Goal: Task Accomplishment & Management: Manage account settings

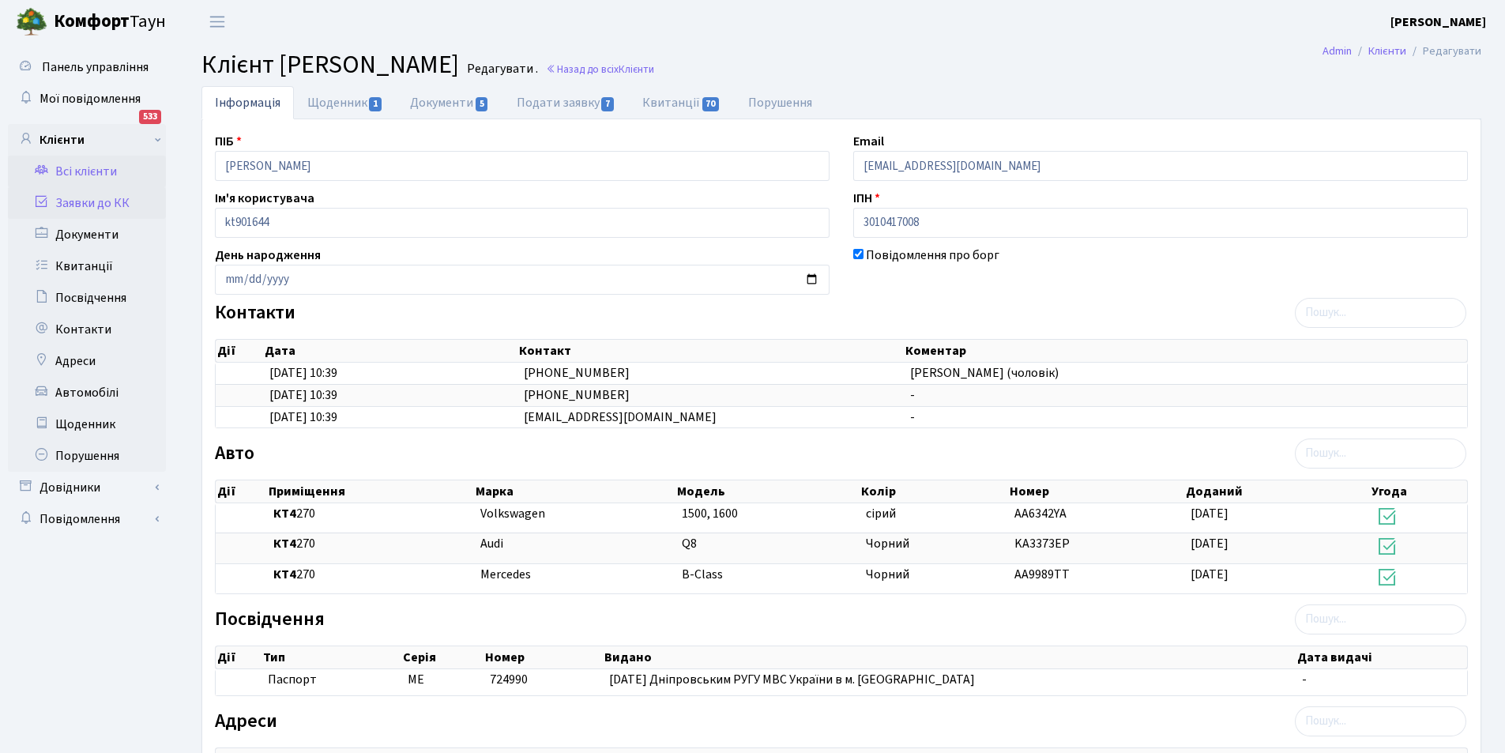
click at [128, 199] on link "Заявки до КК" at bounding box center [87, 203] width 158 height 32
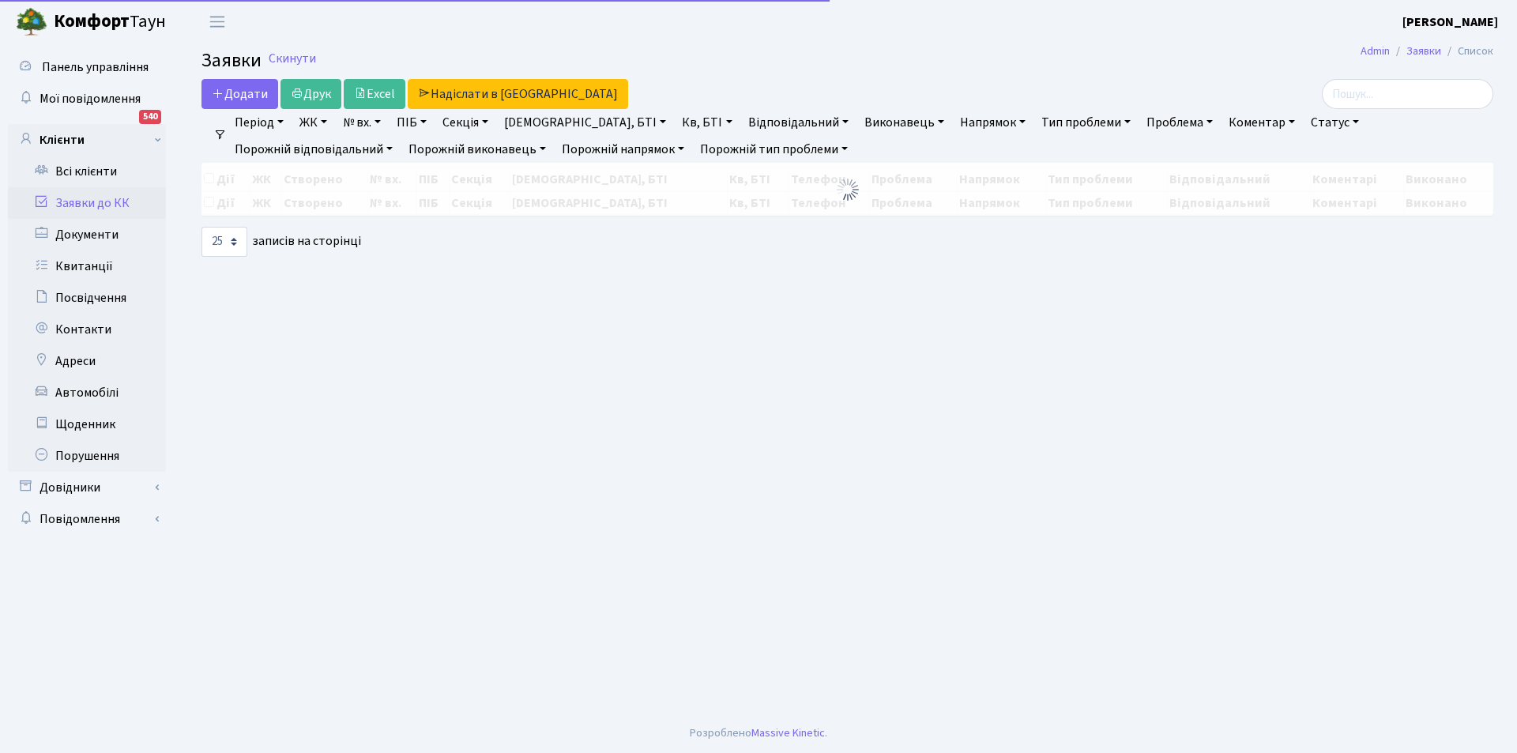
select select "25"
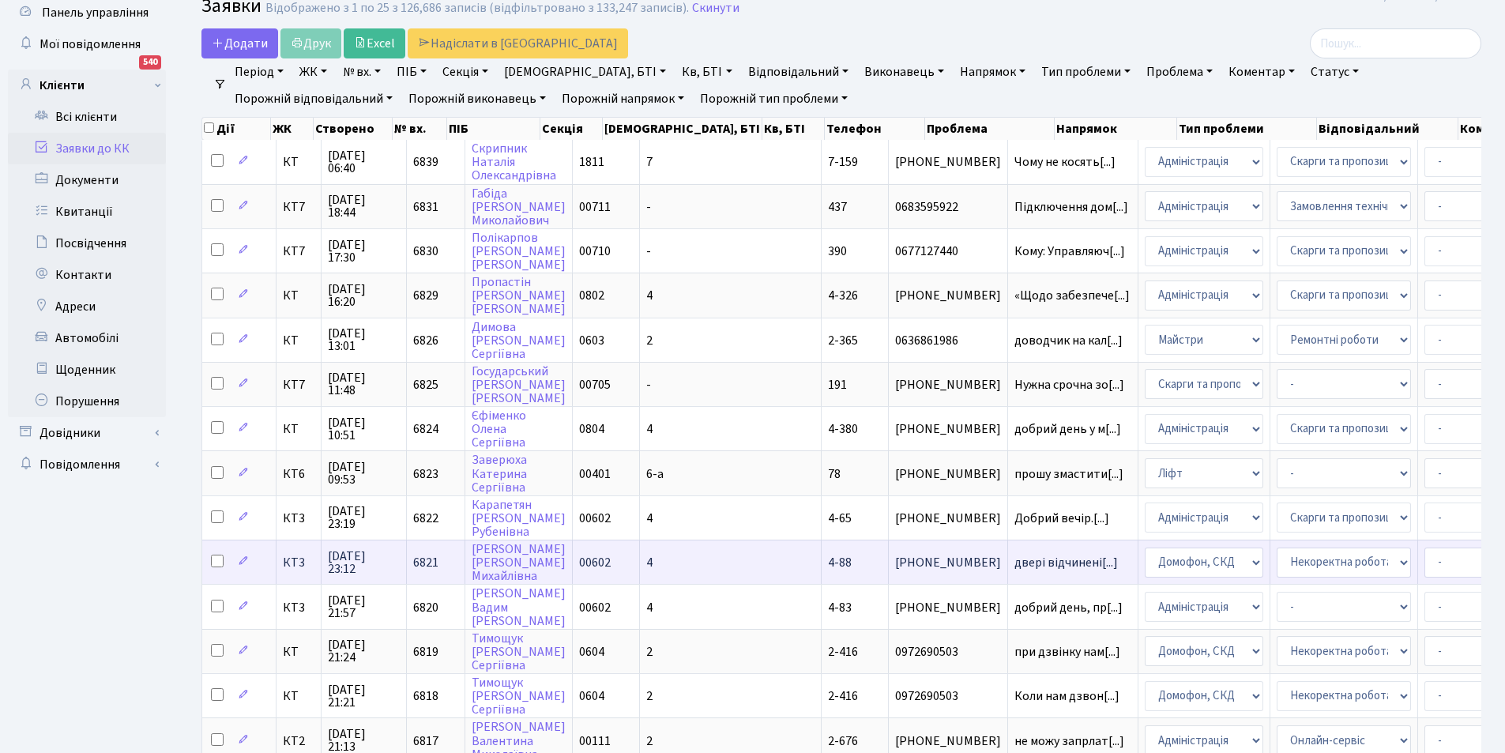
scroll to position [474, 0]
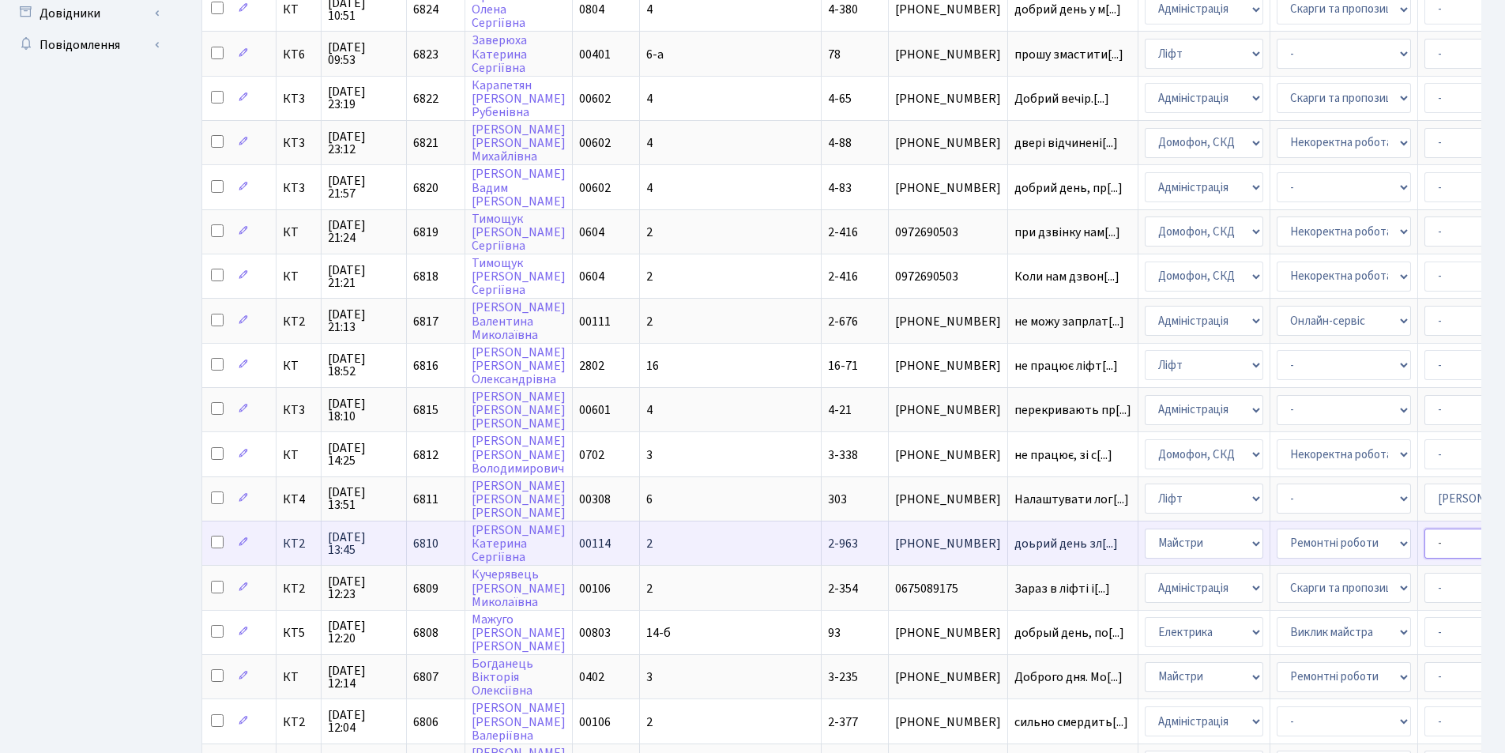
click at [1425, 541] on select "- Адміністратор ЖК КТ [PERSON_NAME] В. [PERSON_NAME] [PERSON_NAME]В. Дядюшкін […" at bounding box center [1492, 544] width 134 height 30
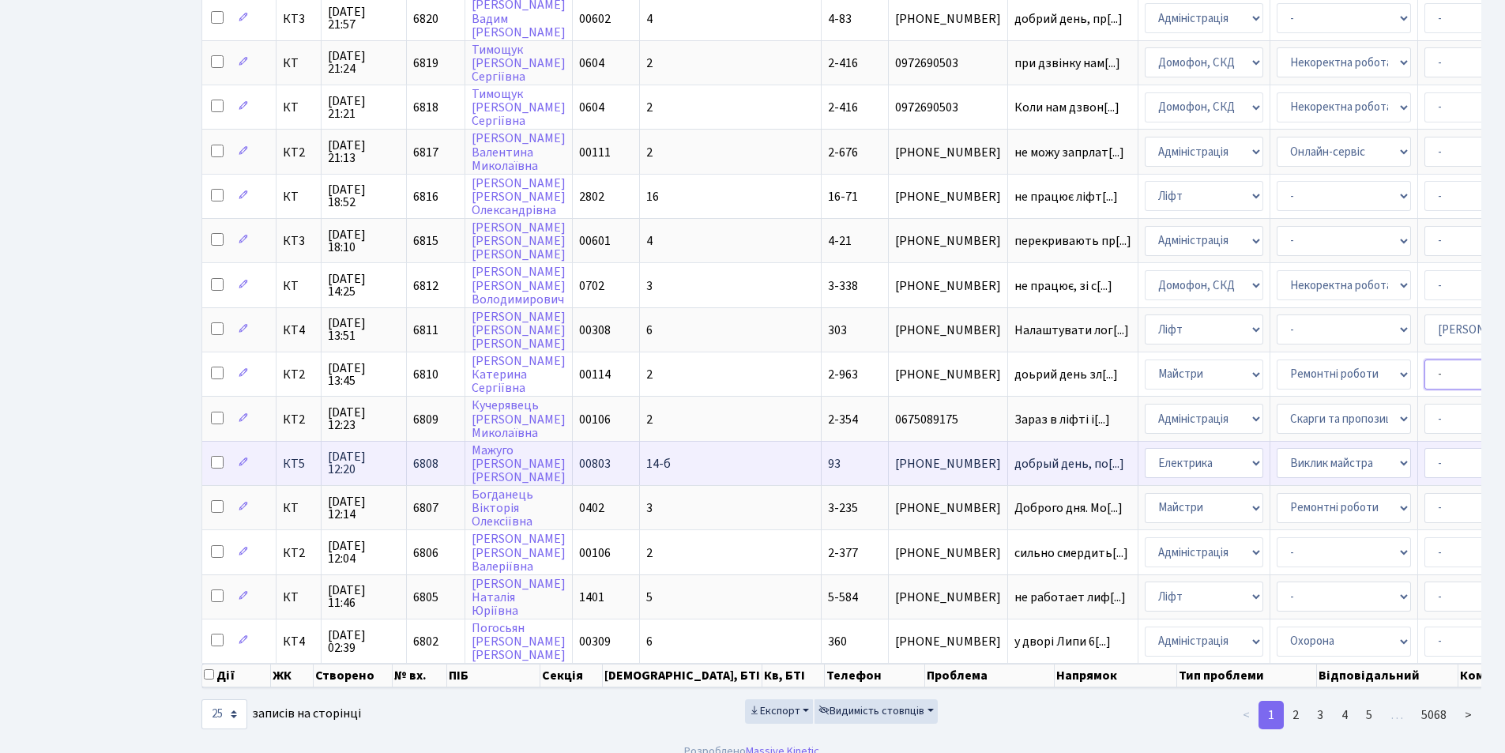
scroll to position [672, 0]
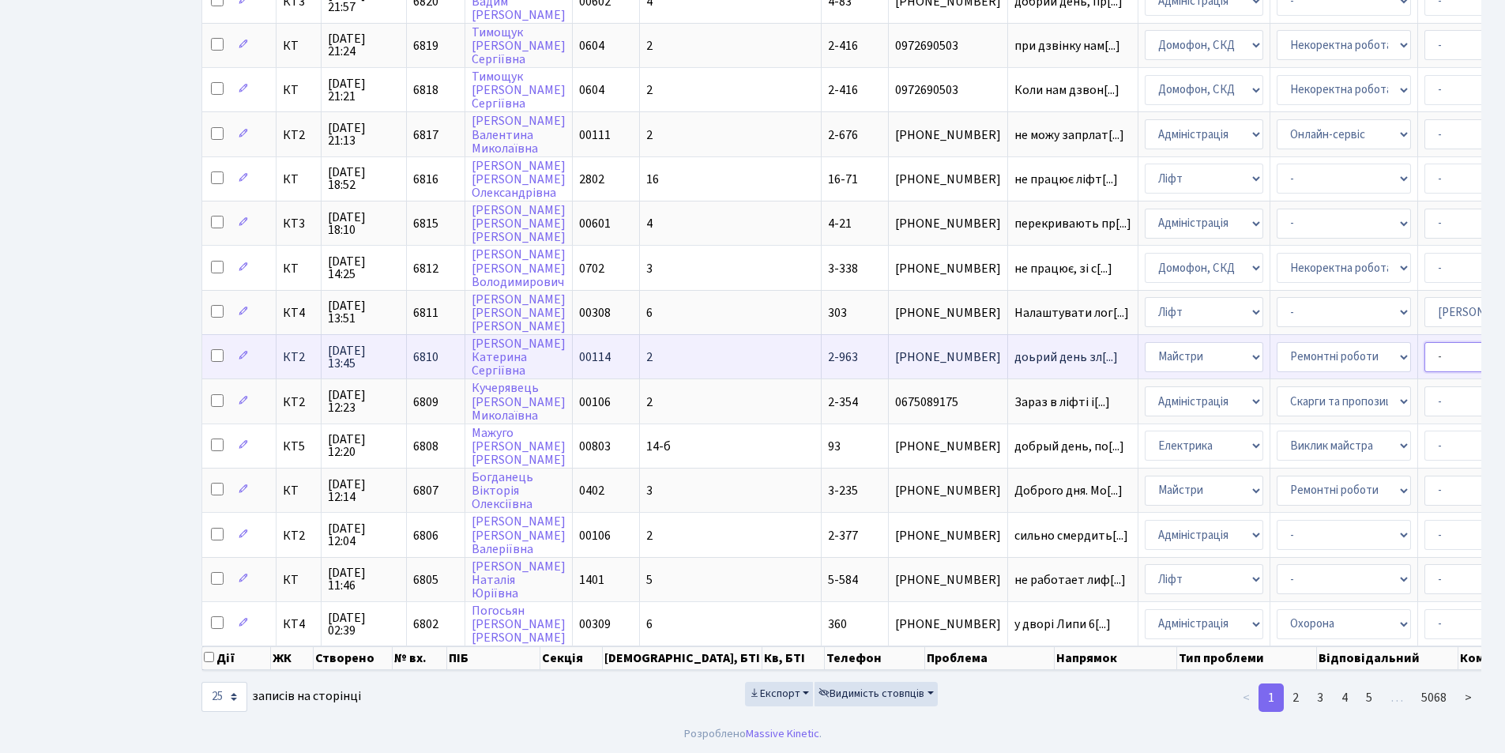
click at [1425, 348] on select "- Адміністратор ЖК КТ [PERSON_NAME] В. [PERSON_NAME] [PERSON_NAME]В. Дядюшкін […" at bounding box center [1492, 357] width 134 height 30
select select "42"
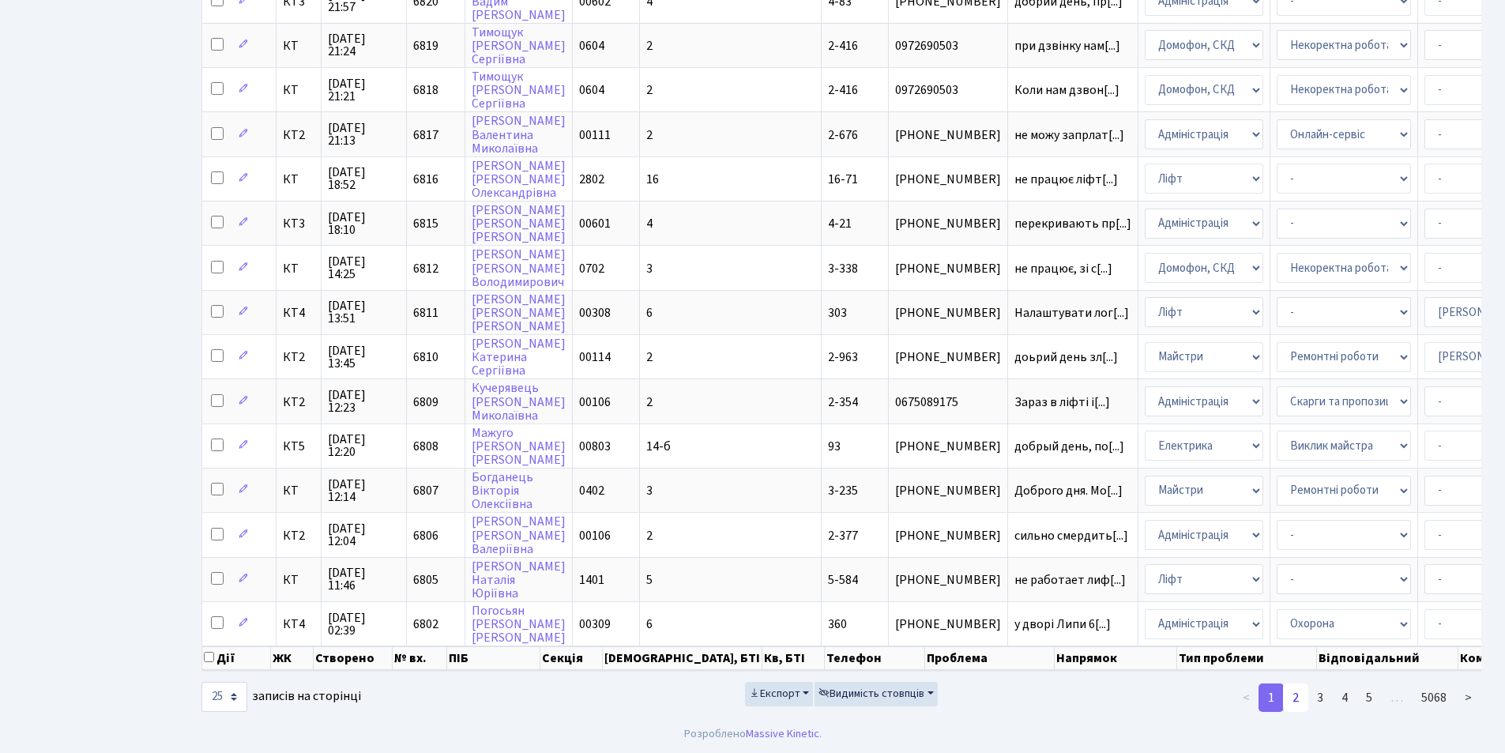
click at [1295, 694] on link "2" at bounding box center [1295, 698] width 25 height 28
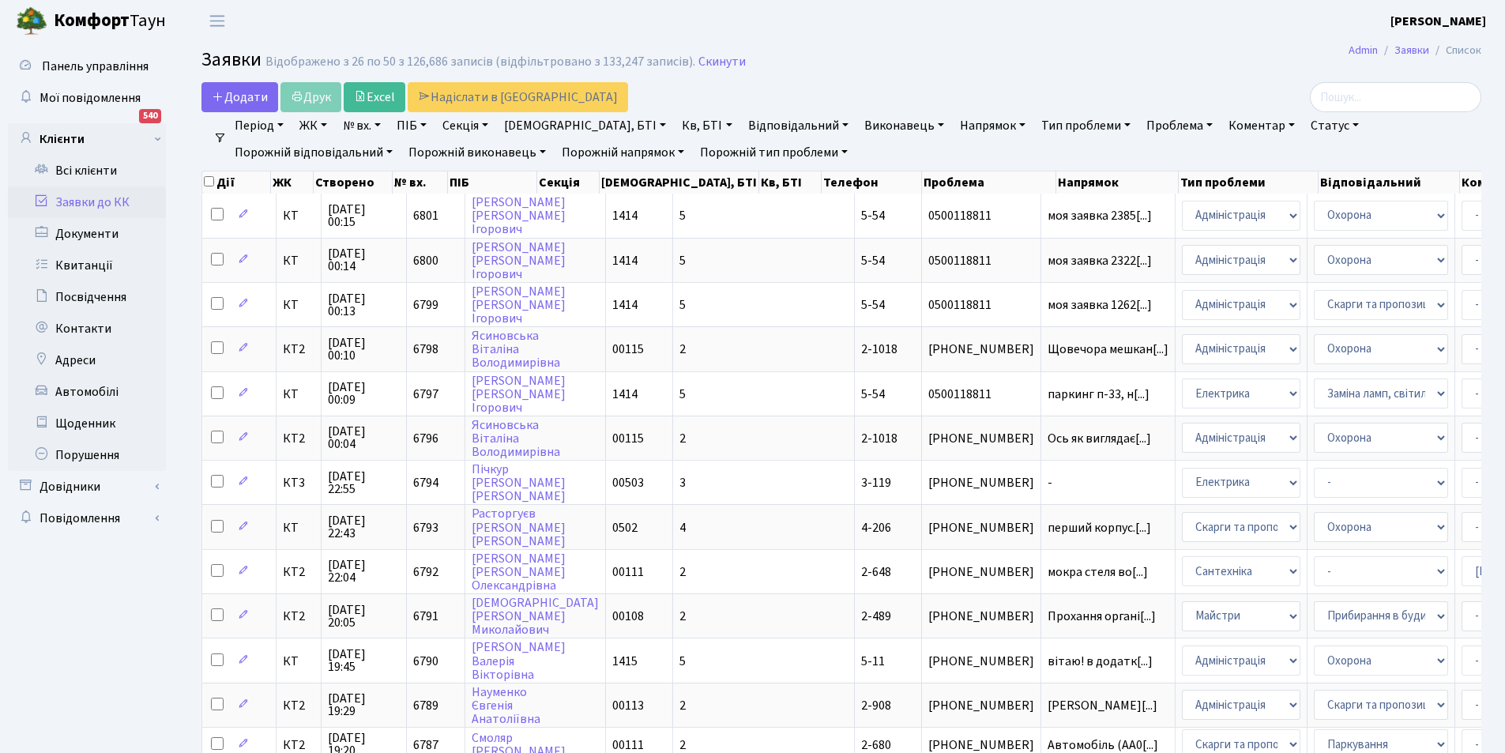
scroll to position [0, 0]
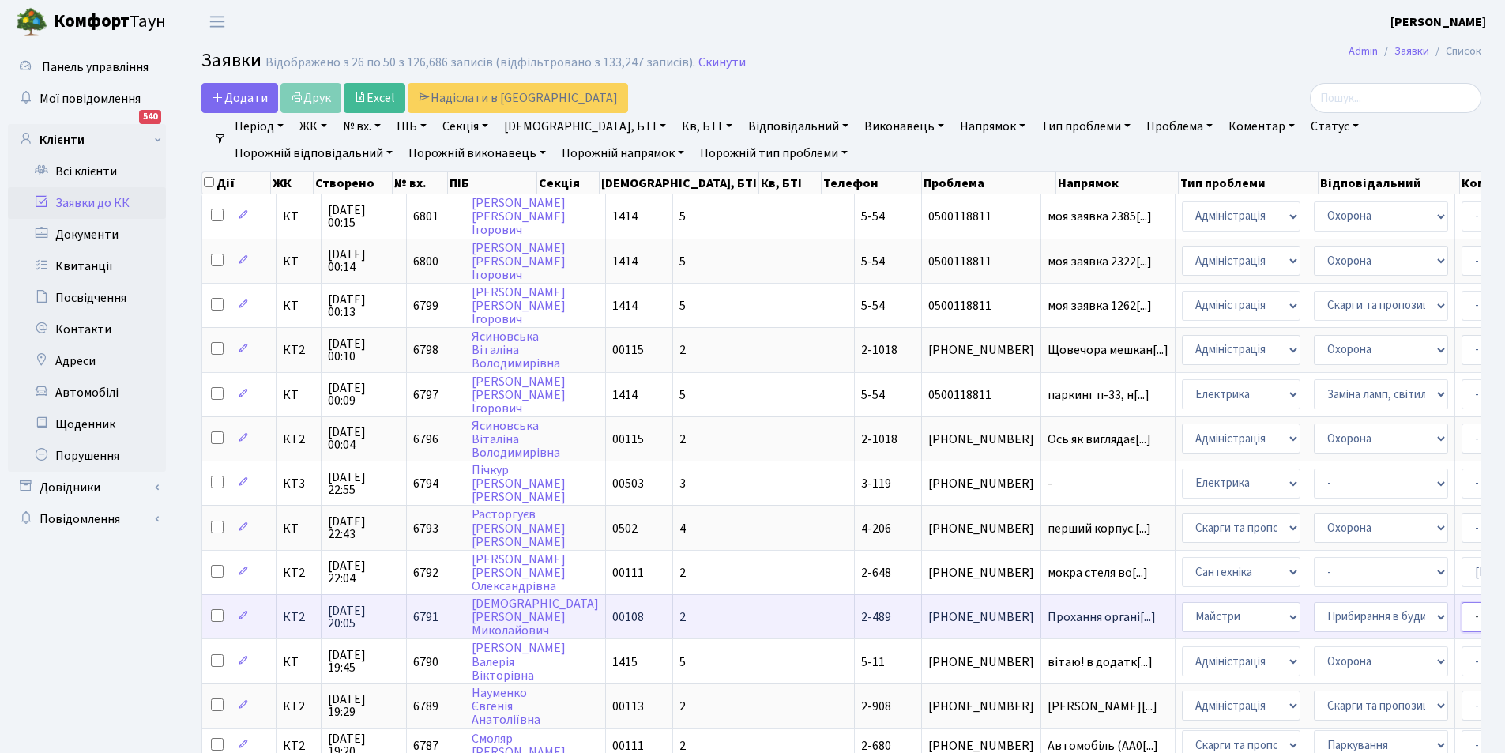
click at [1462, 621] on select "- Адміністратор ЖК КТ [PERSON_NAME] В. [PERSON_NAME] [PERSON_NAME]В. Дядюшкін […" at bounding box center [1529, 617] width 134 height 30
select select "42"
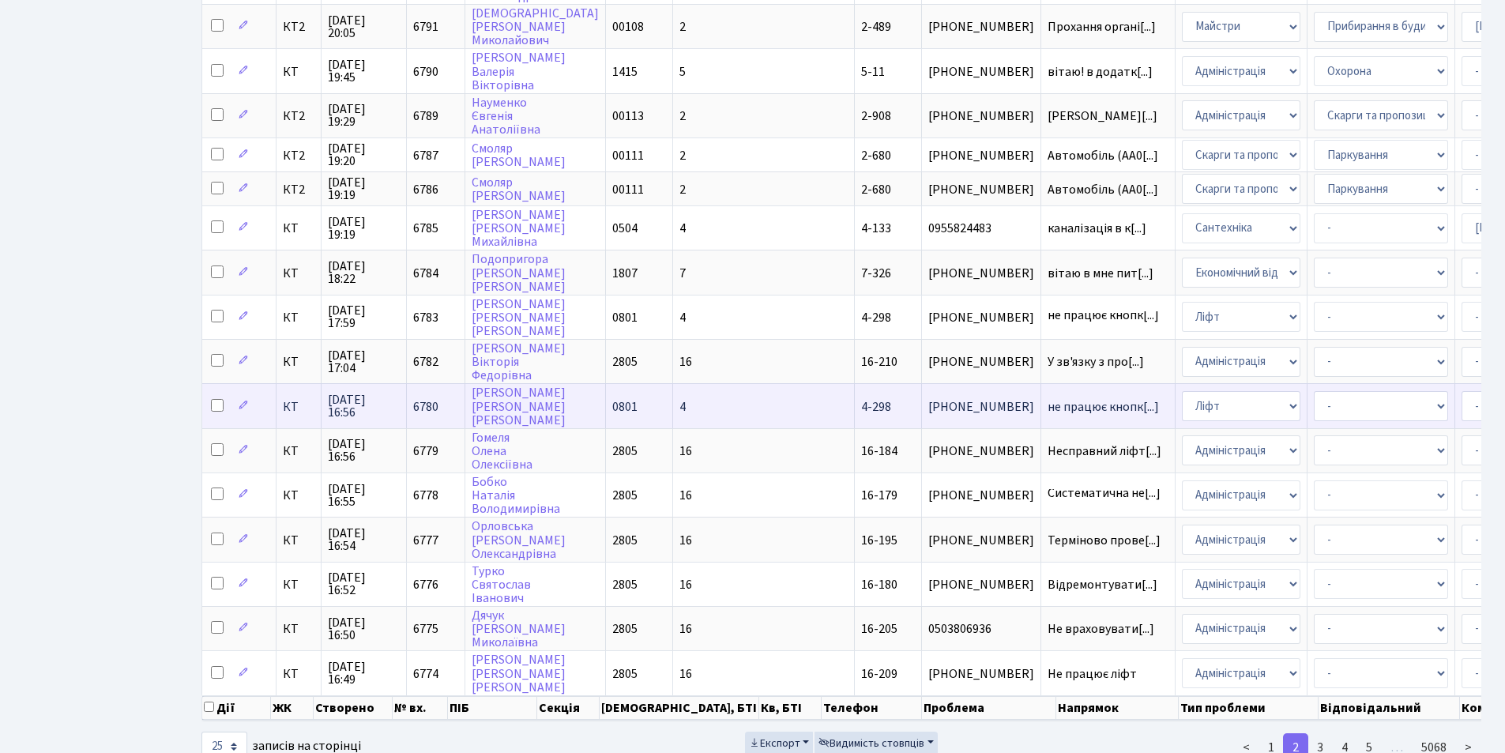
scroll to position [632, 0]
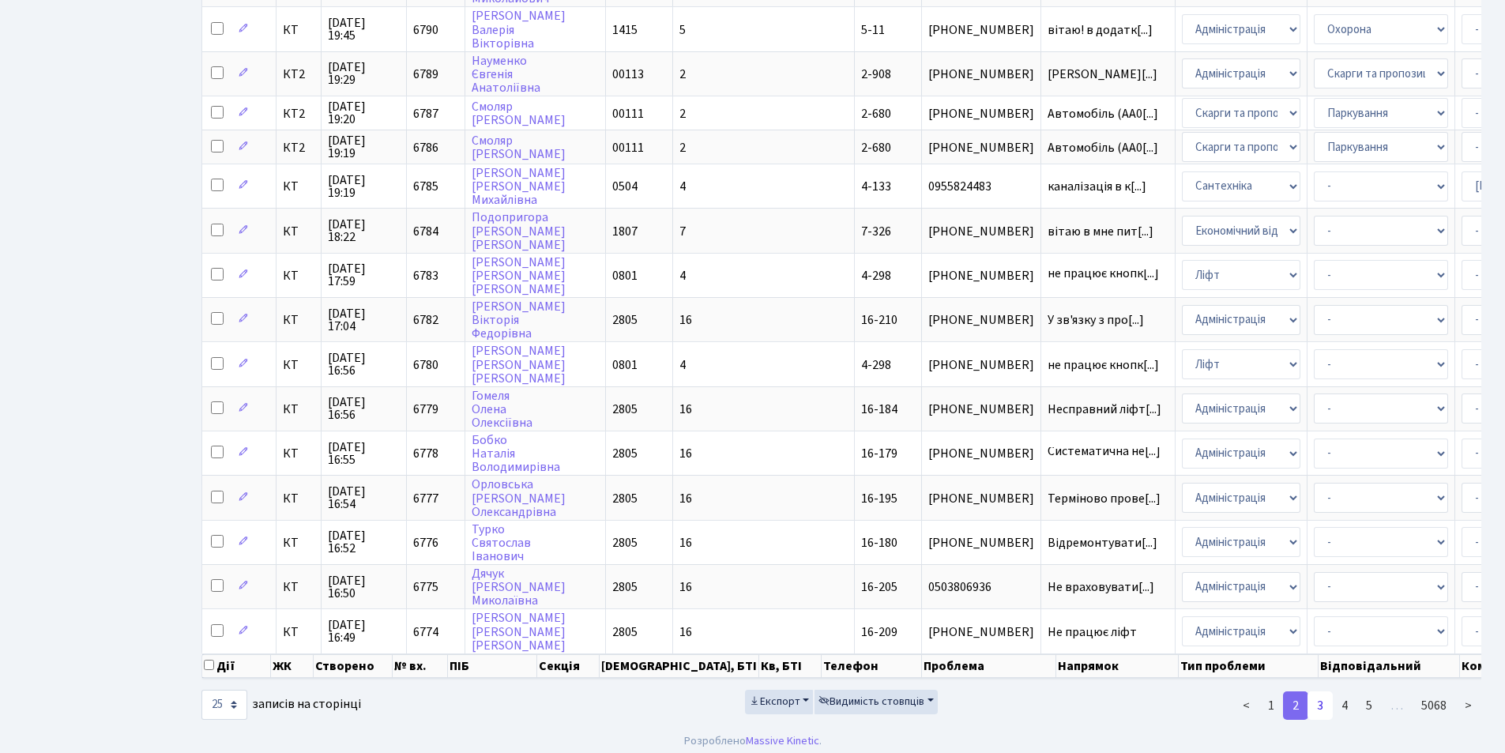
click at [1324, 718] on link "3" at bounding box center [1320, 705] width 25 height 28
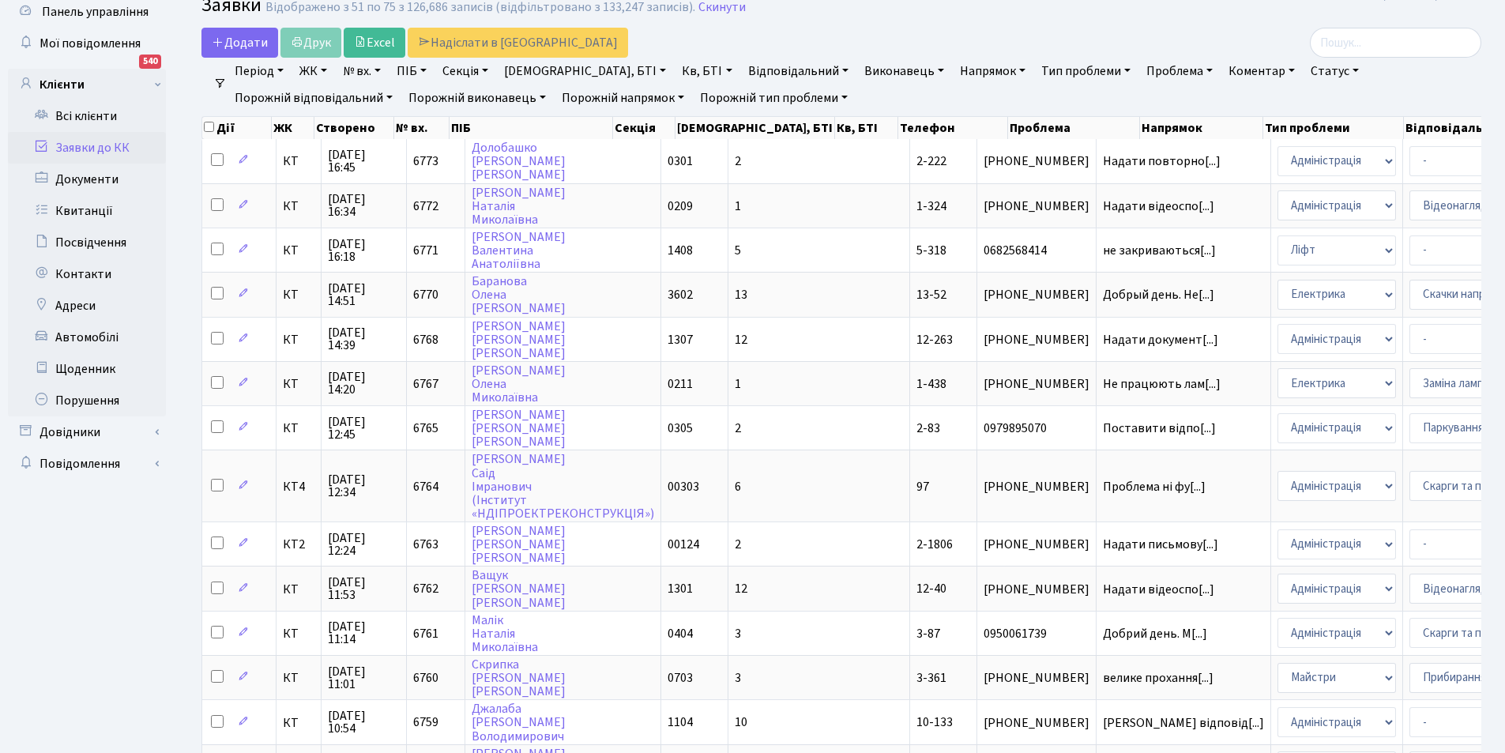
scroll to position [0, 0]
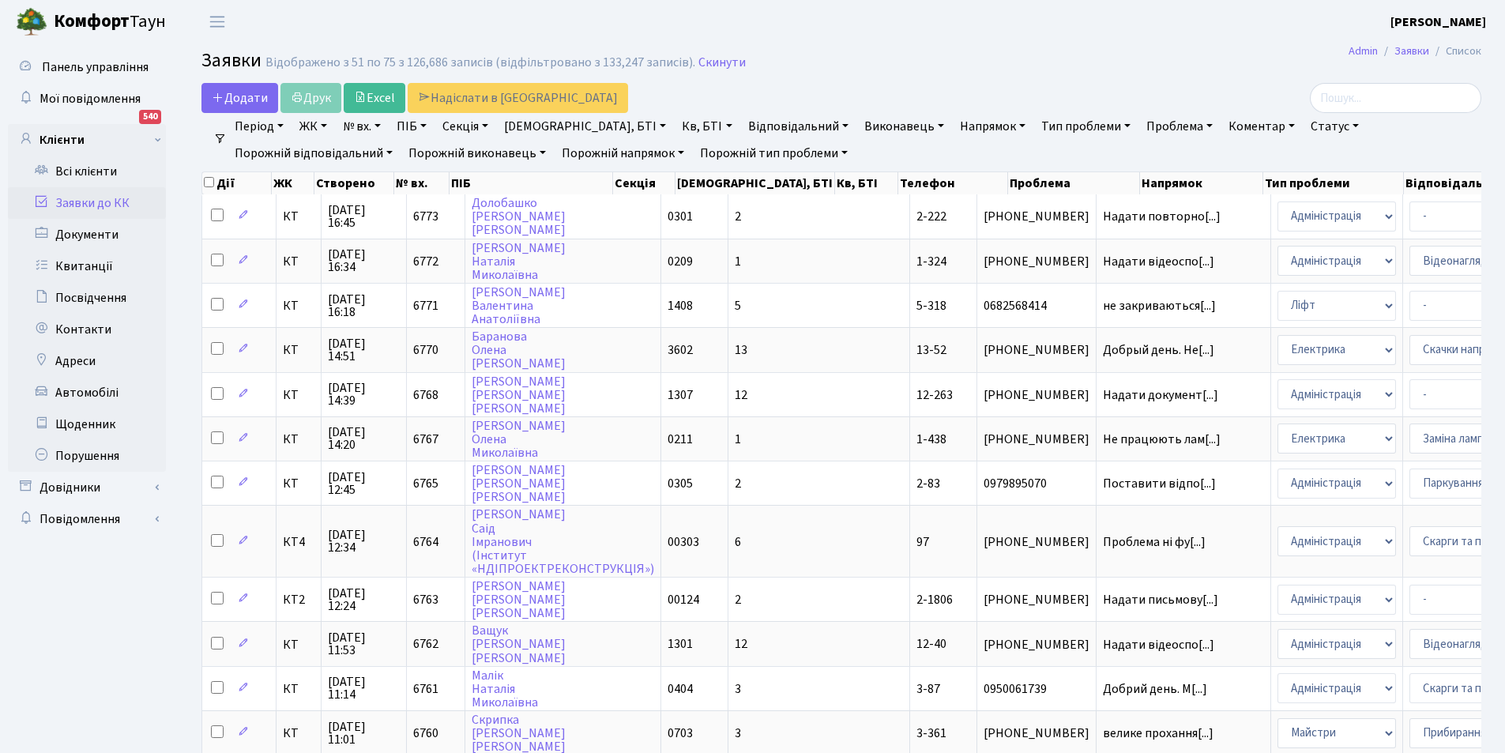
click at [742, 122] on link "Відповідальний" at bounding box center [798, 126] width 113 height 27
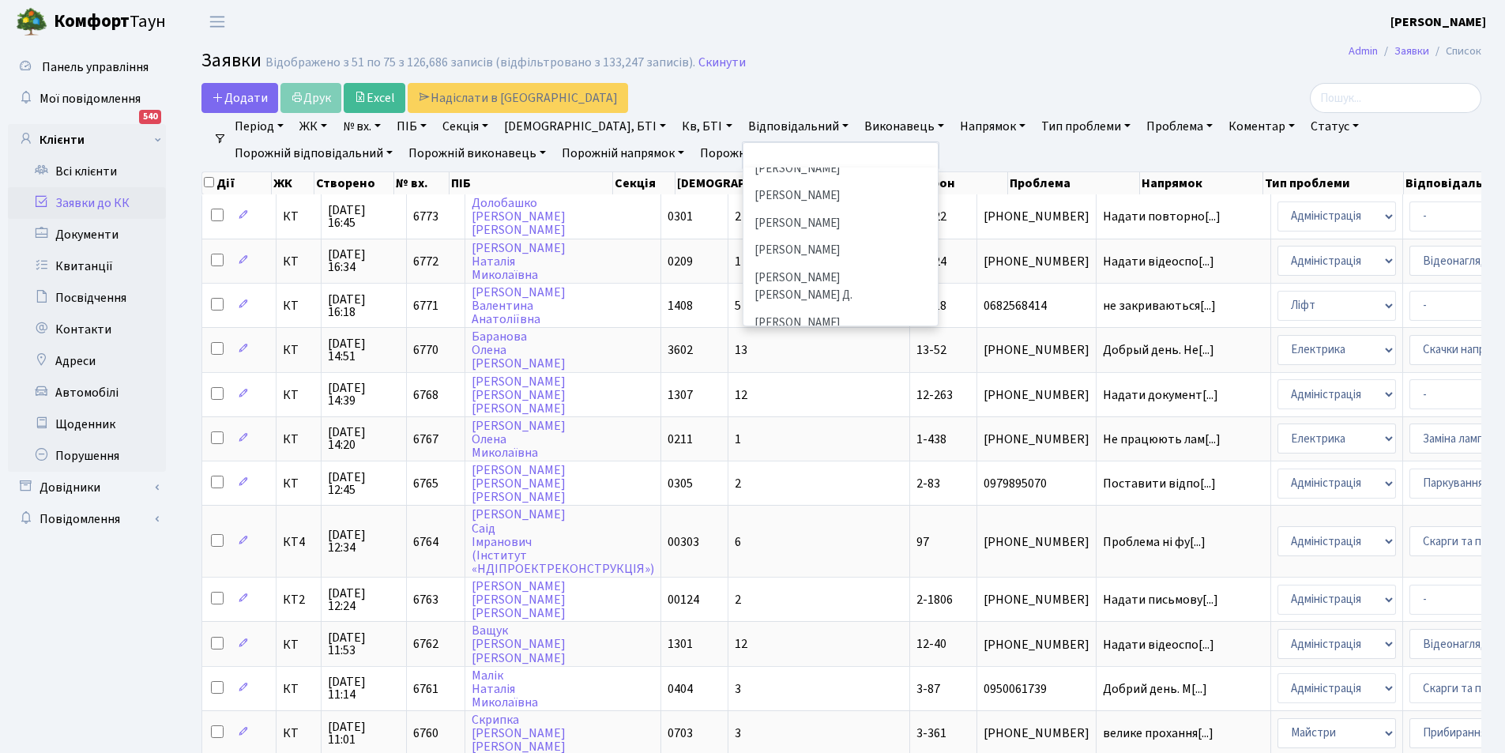
scroll to position [474, 0]
click at [745, 175] on li "[PERSON_NAME] [PERSON_NAME]В." at bounding box center [840, 189] width 191 height 28
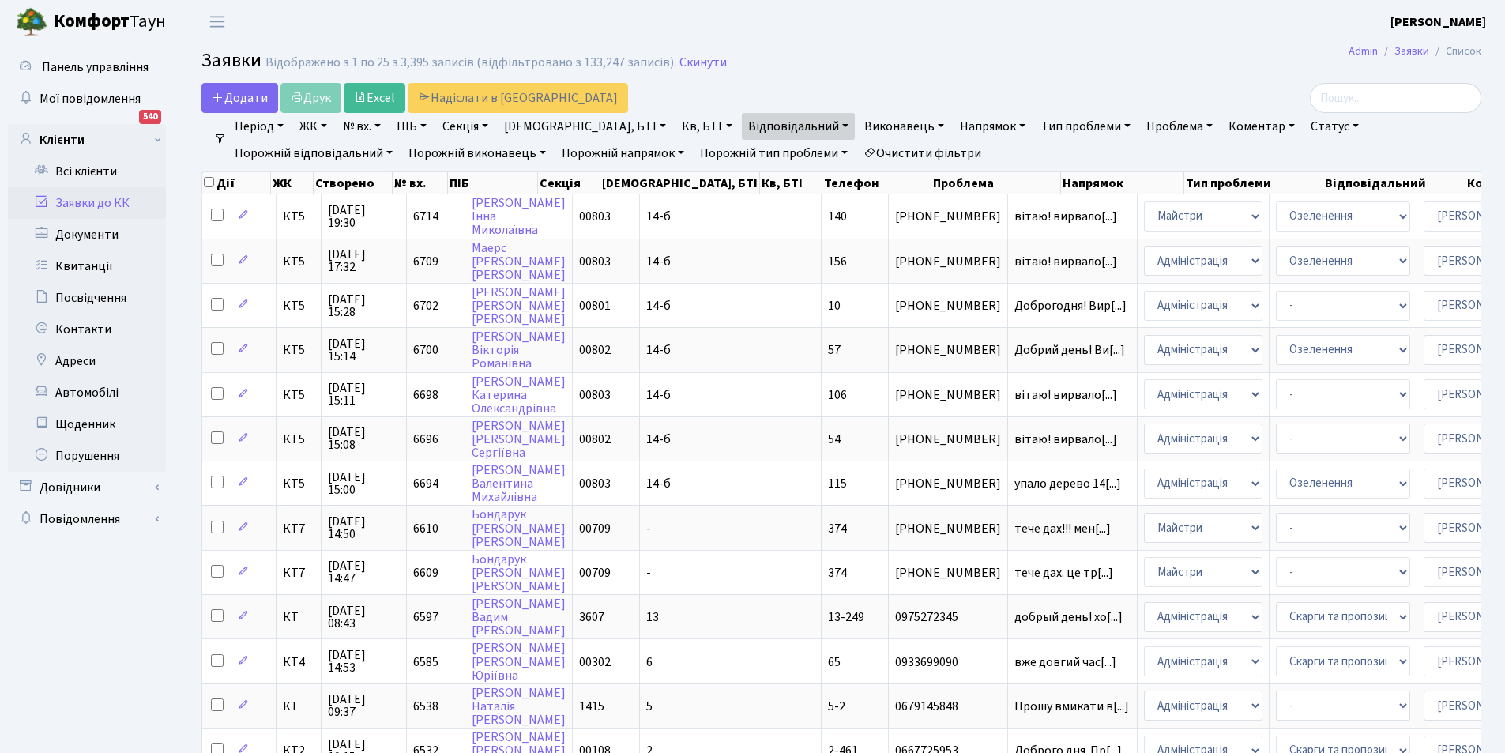
click at [744, 128] on link "Відповідальний" at bounding box center [798, 126] width 113 height 27
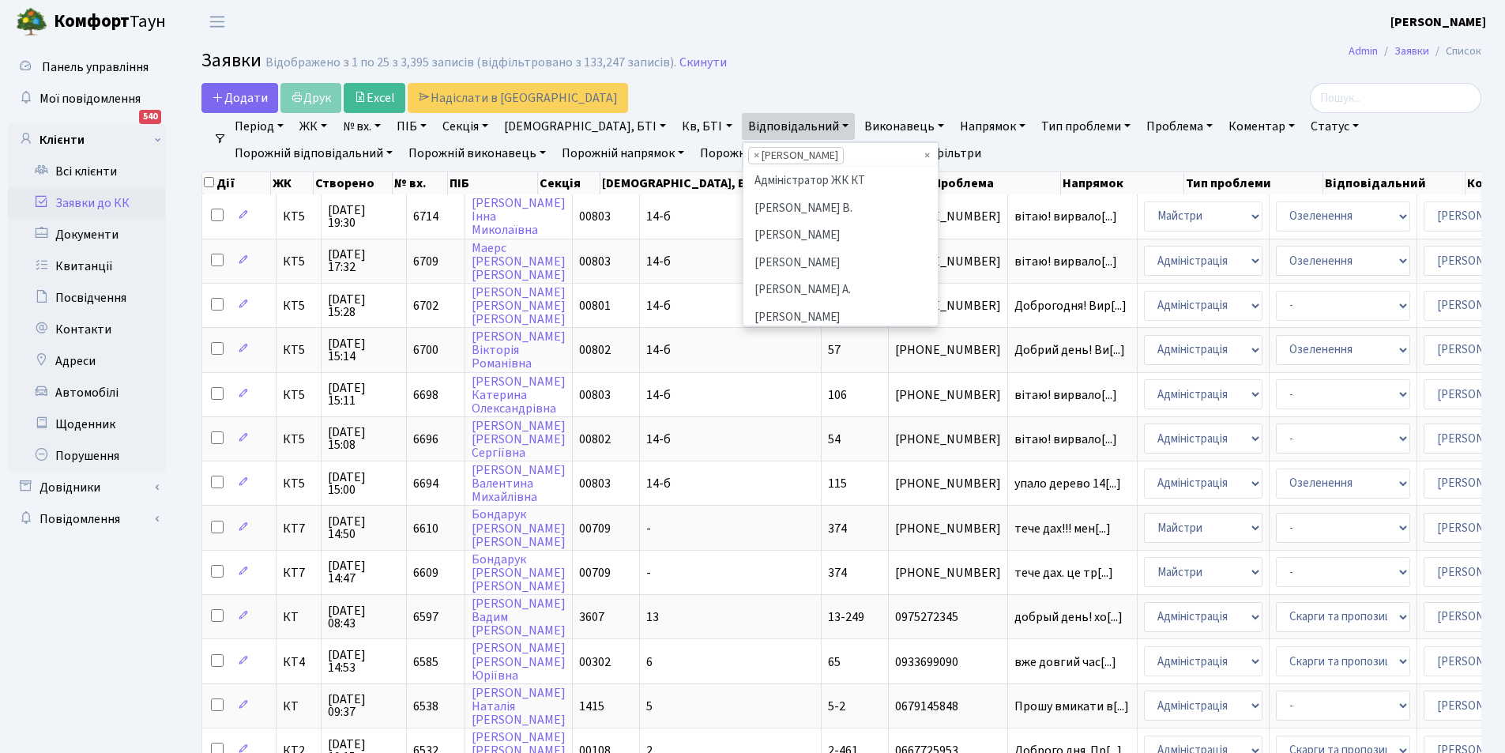
scroll to position [436, 0]
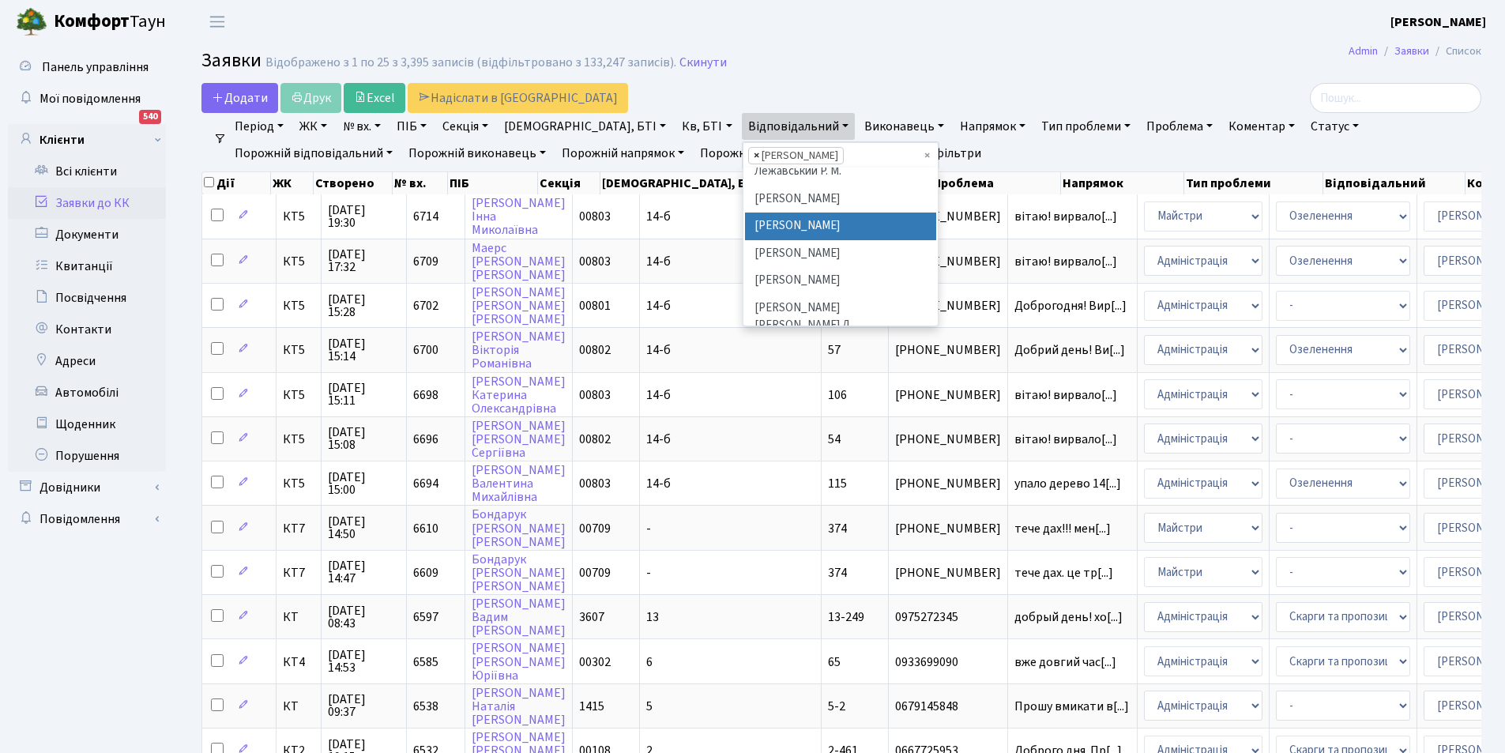
click at [754, 156] on span "×" at bounding box center [757, 156] width 6 height 16
select select
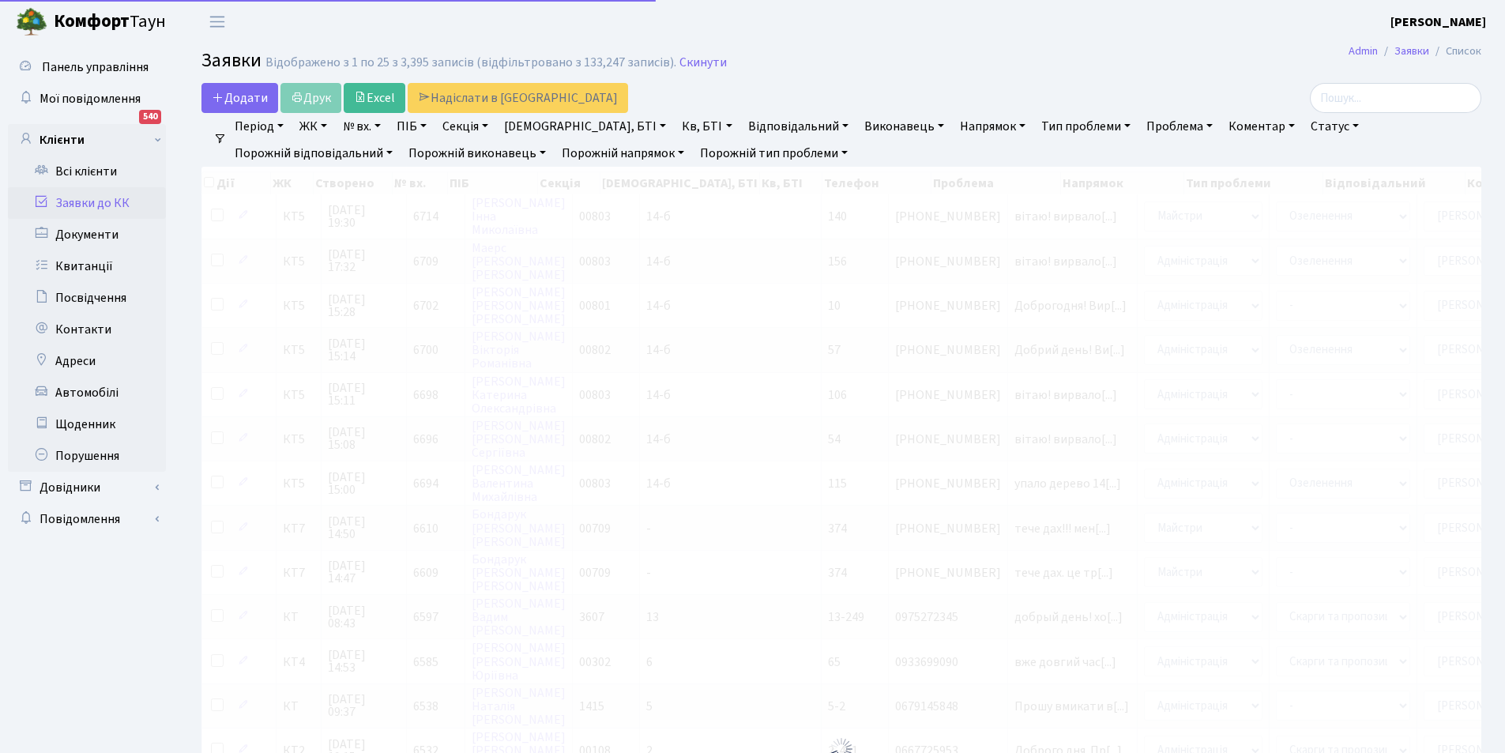
click at [742, 132] on link "Відповідальний" at bounding box center [798, 126] width 113 height 27
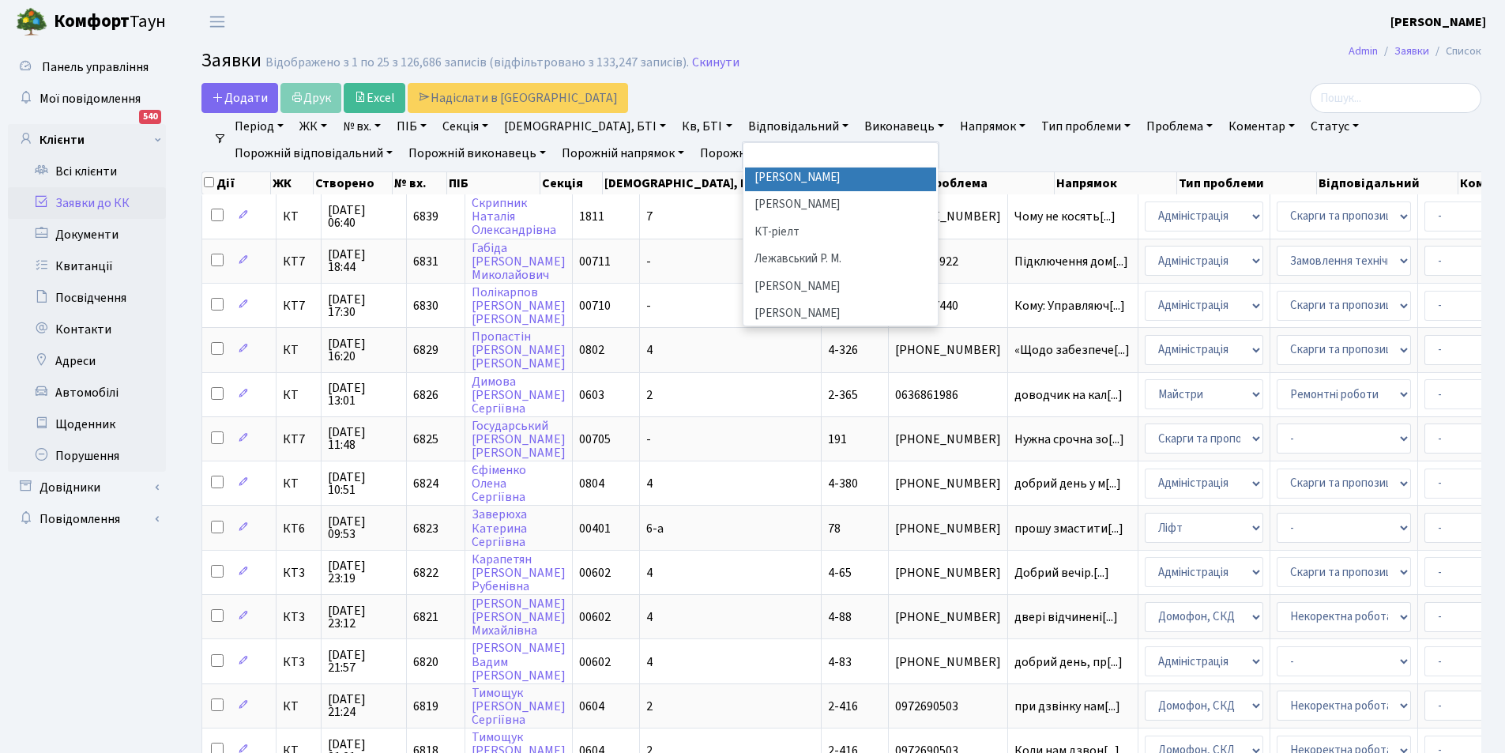
scroll to position [474, 0]
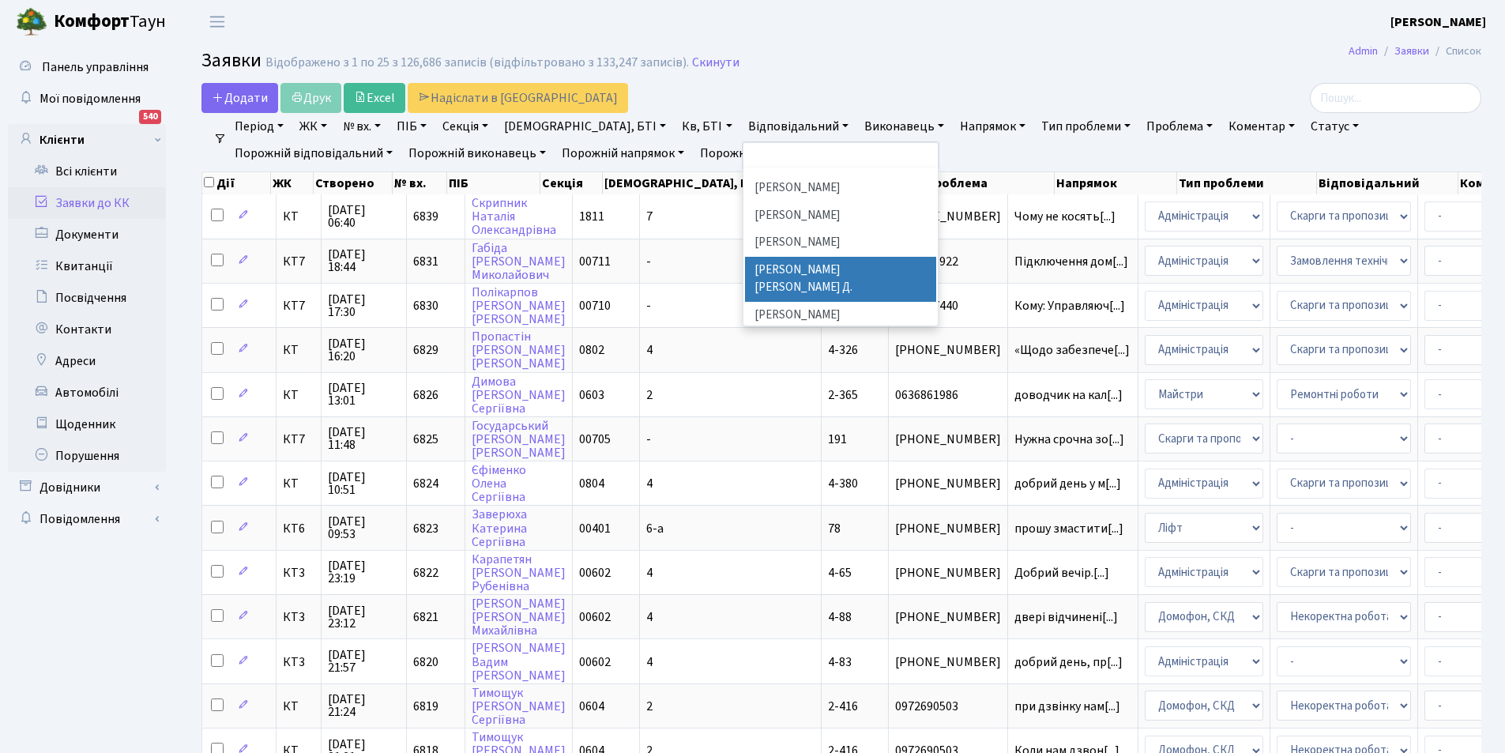
click at [750, 262] on li "[PERSON_NAME] [PERSON_NAME] Д." at bounding box center [840, 279] width 191 height 45
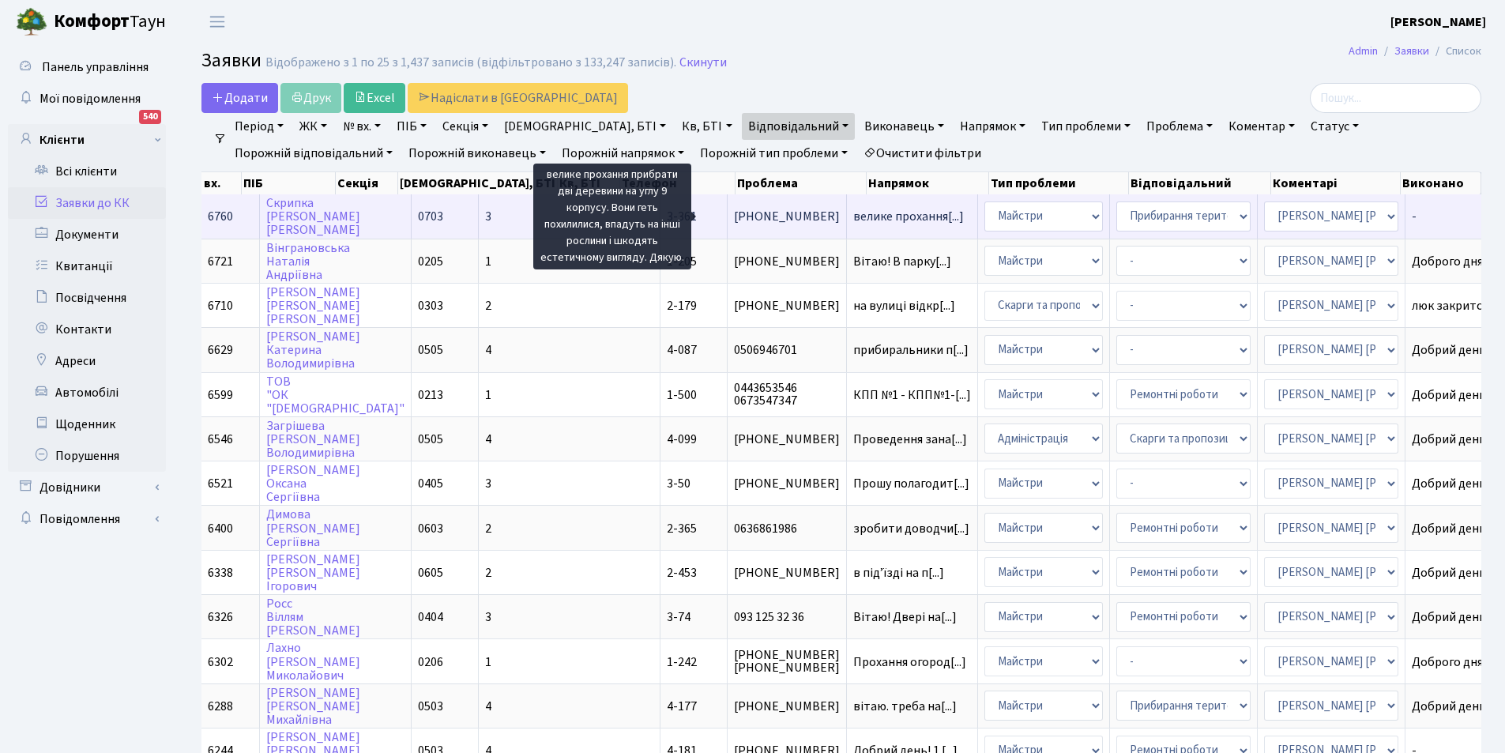
click at [853, 216] on span "велике прохання[...]" at bounding box center [908, 216] width 111 height 17
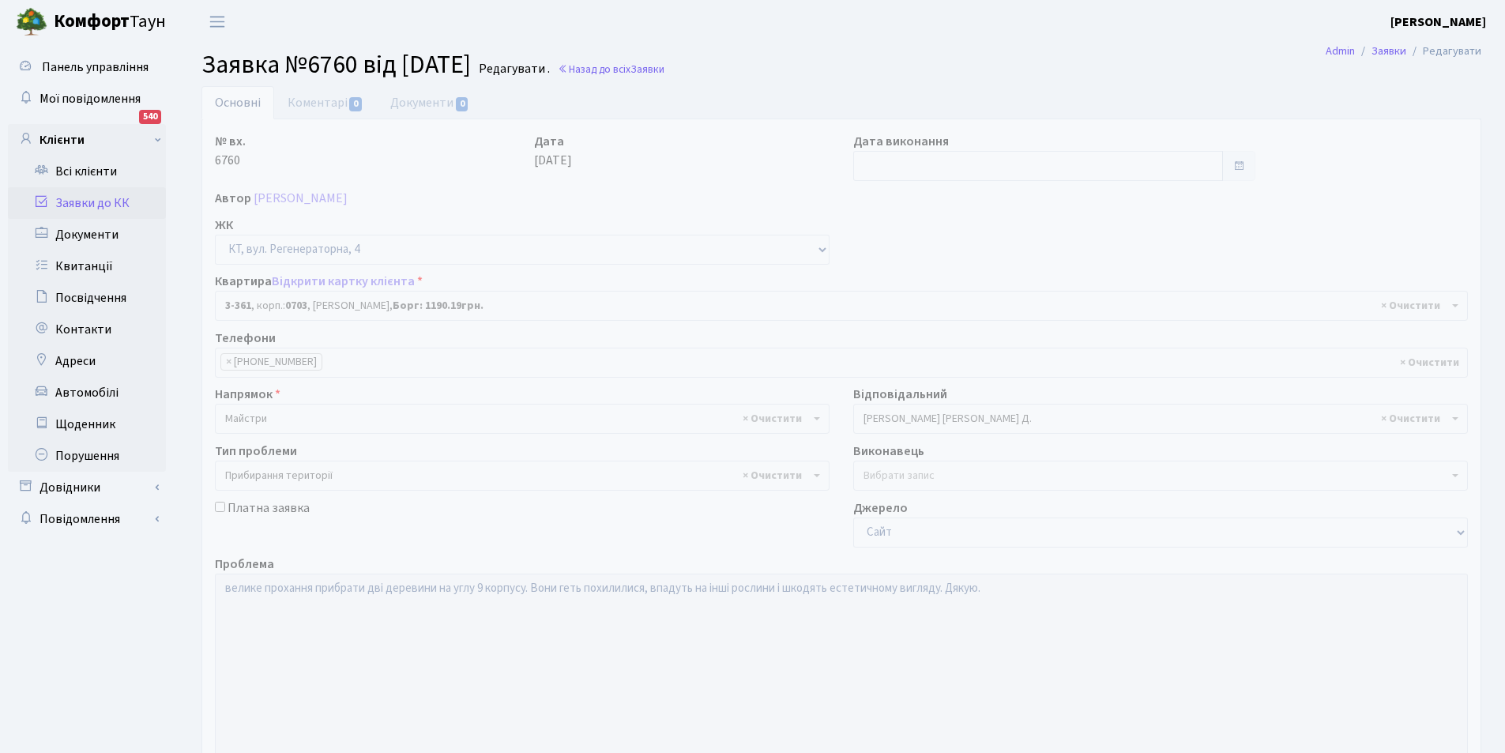
select select "1579"
select select "59"
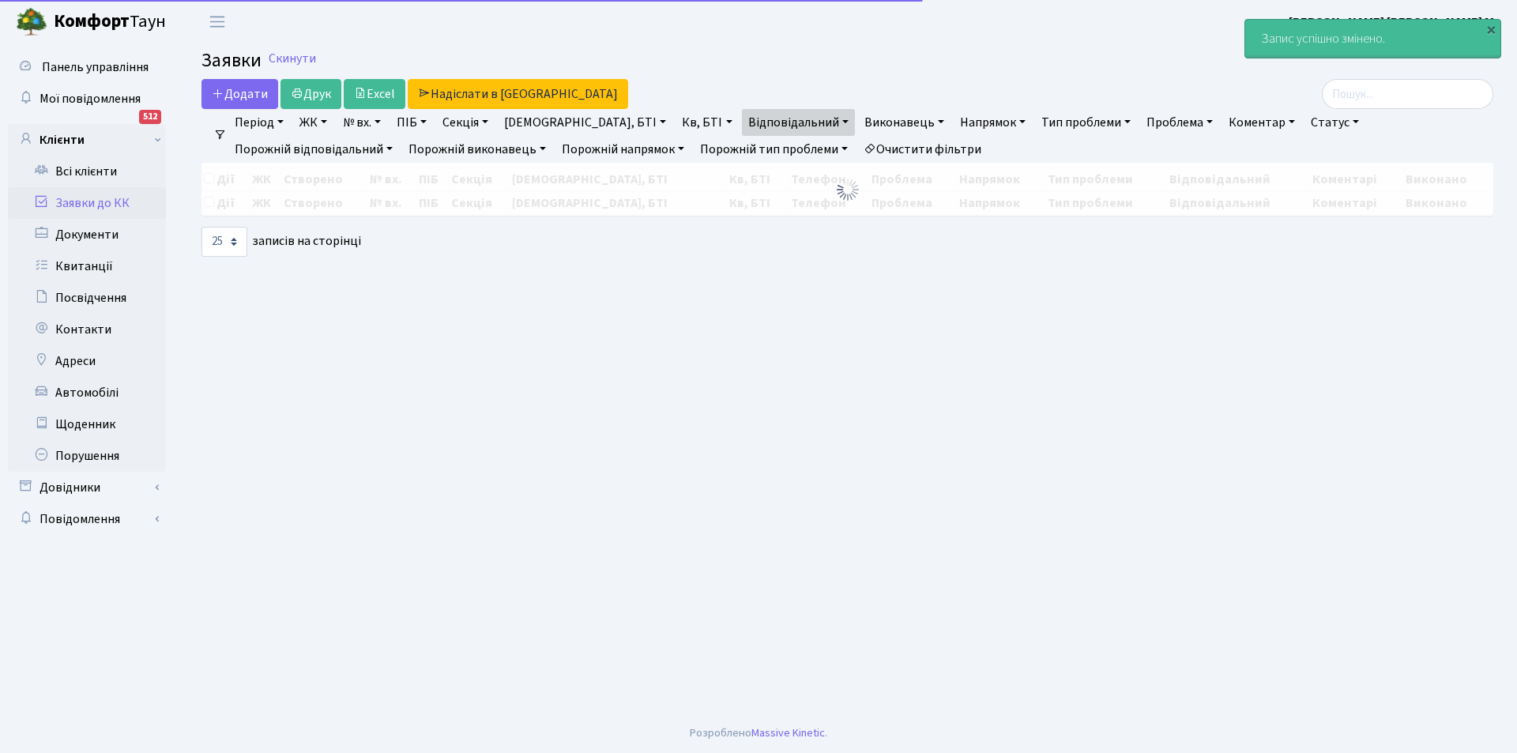
select select "25"
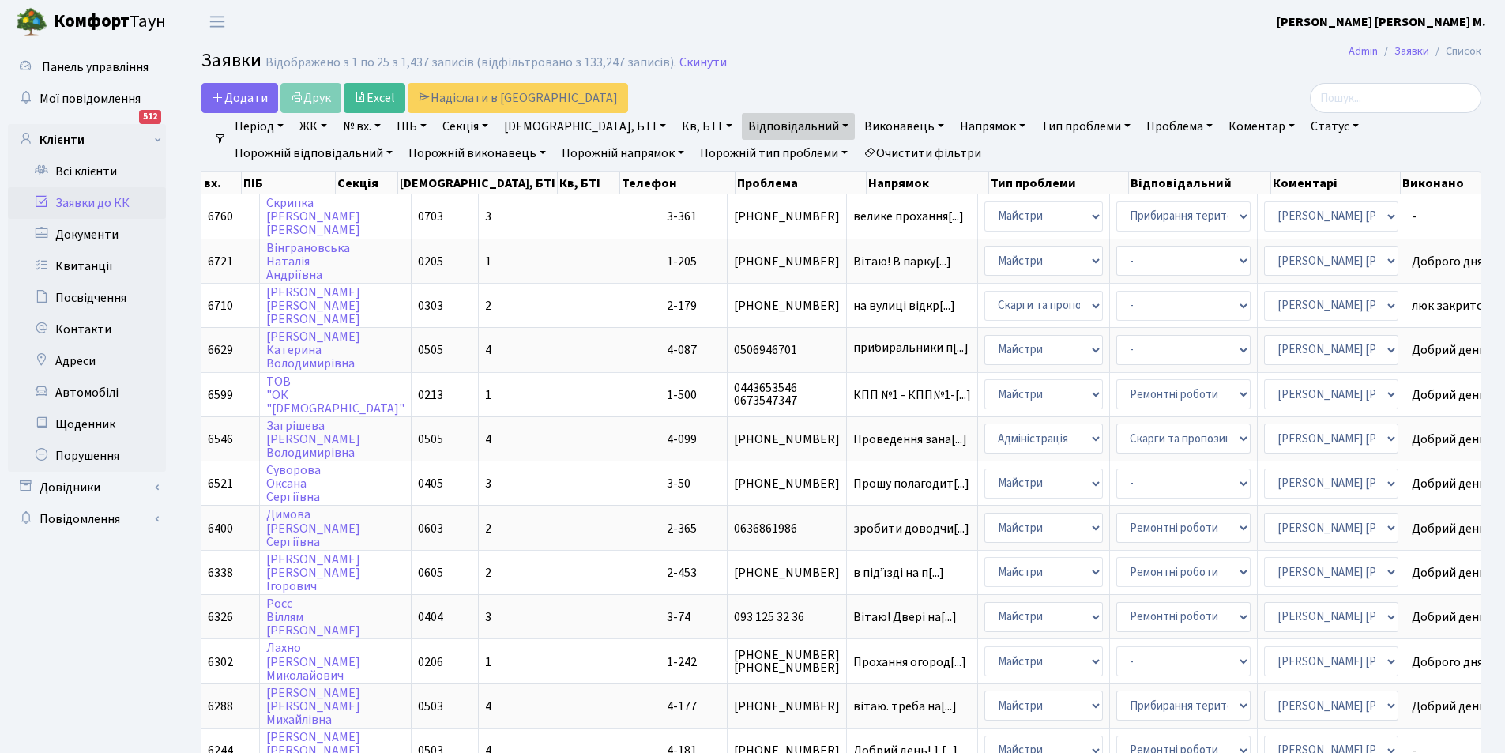
click at [742, 124] on link "Відповідальний" at bounding box center [798, 126] width 113 height 27
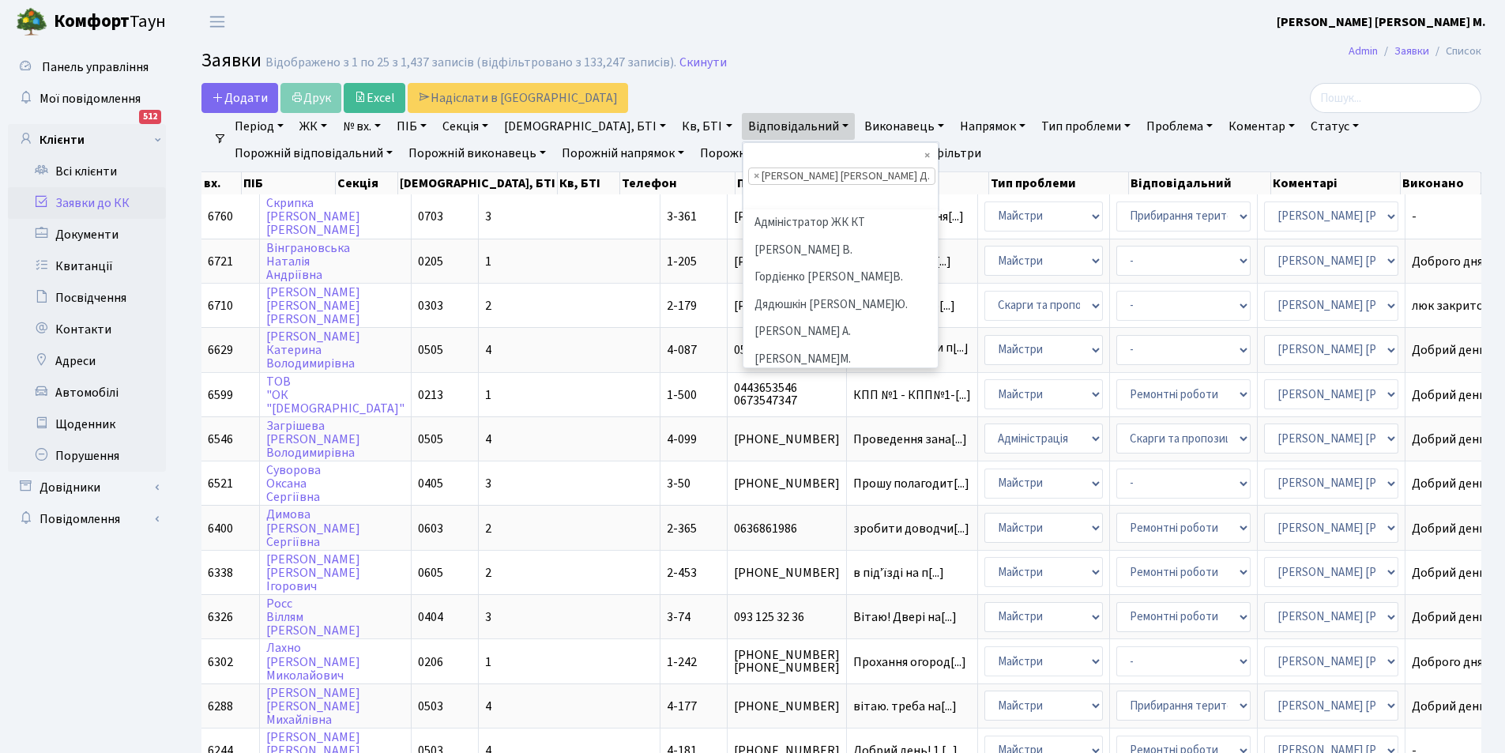
scroll to position [491, 0]
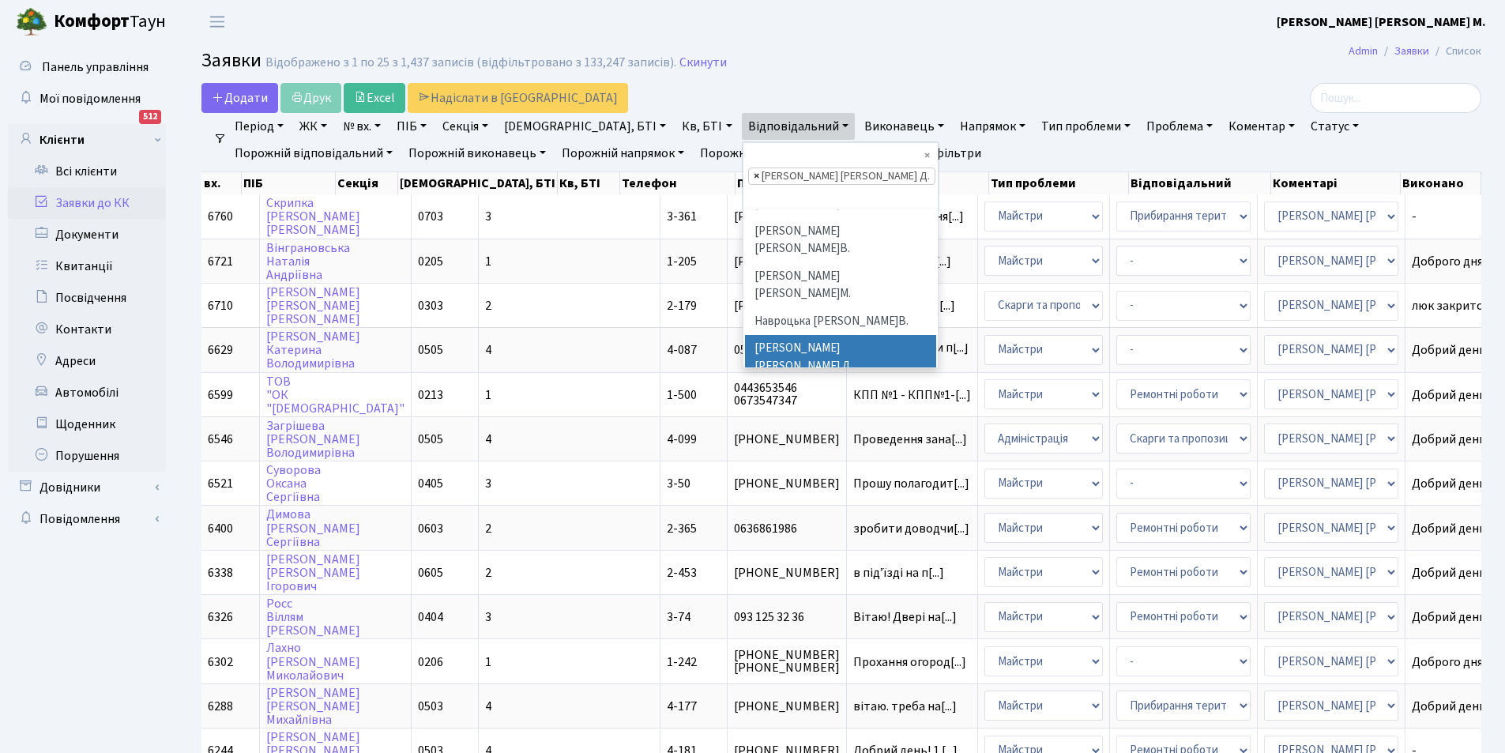
click at [754, 168] on span "×" at bounding box center [757, 176] width 6 height 16
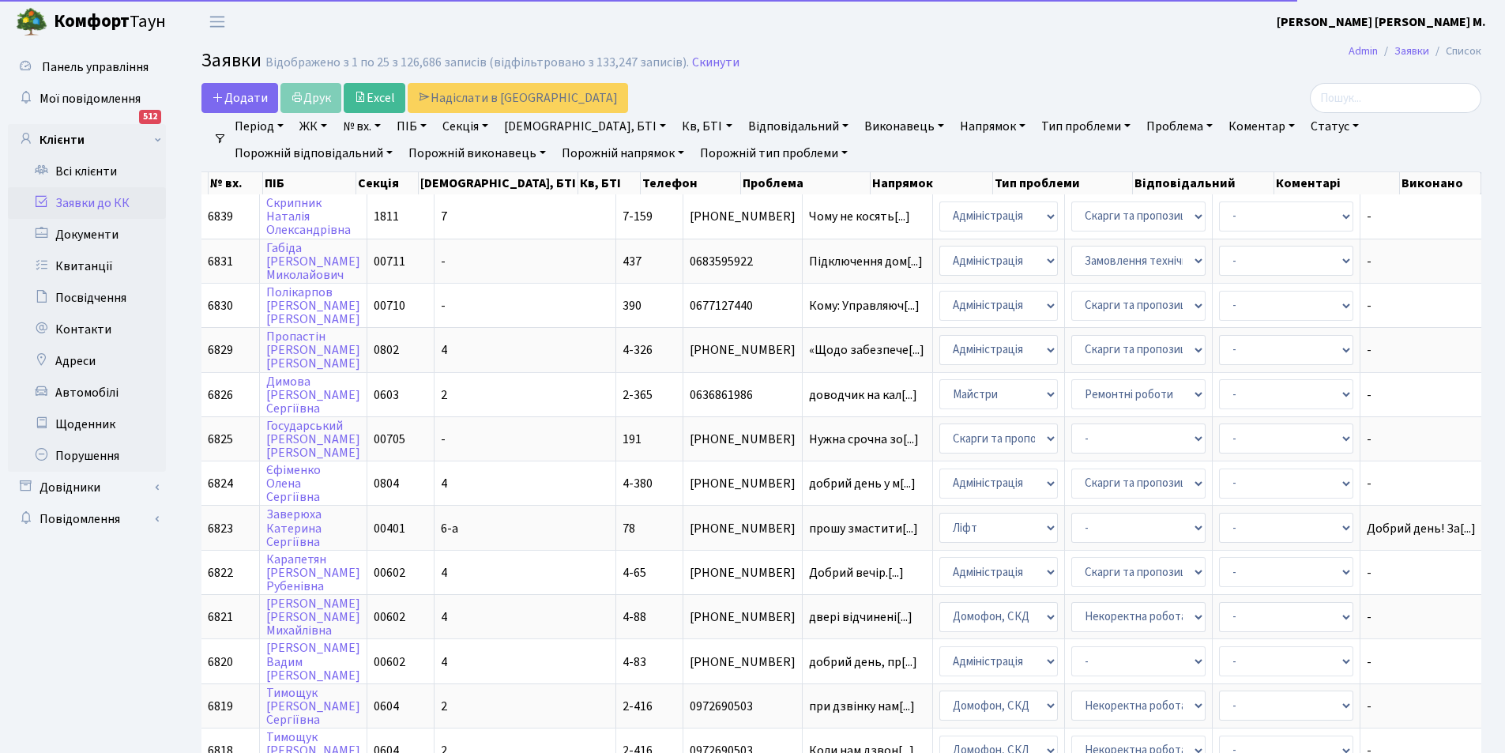
click at [742, 131] on link "Відповідальний" at bounding box center [798, 126] width 113 height 27
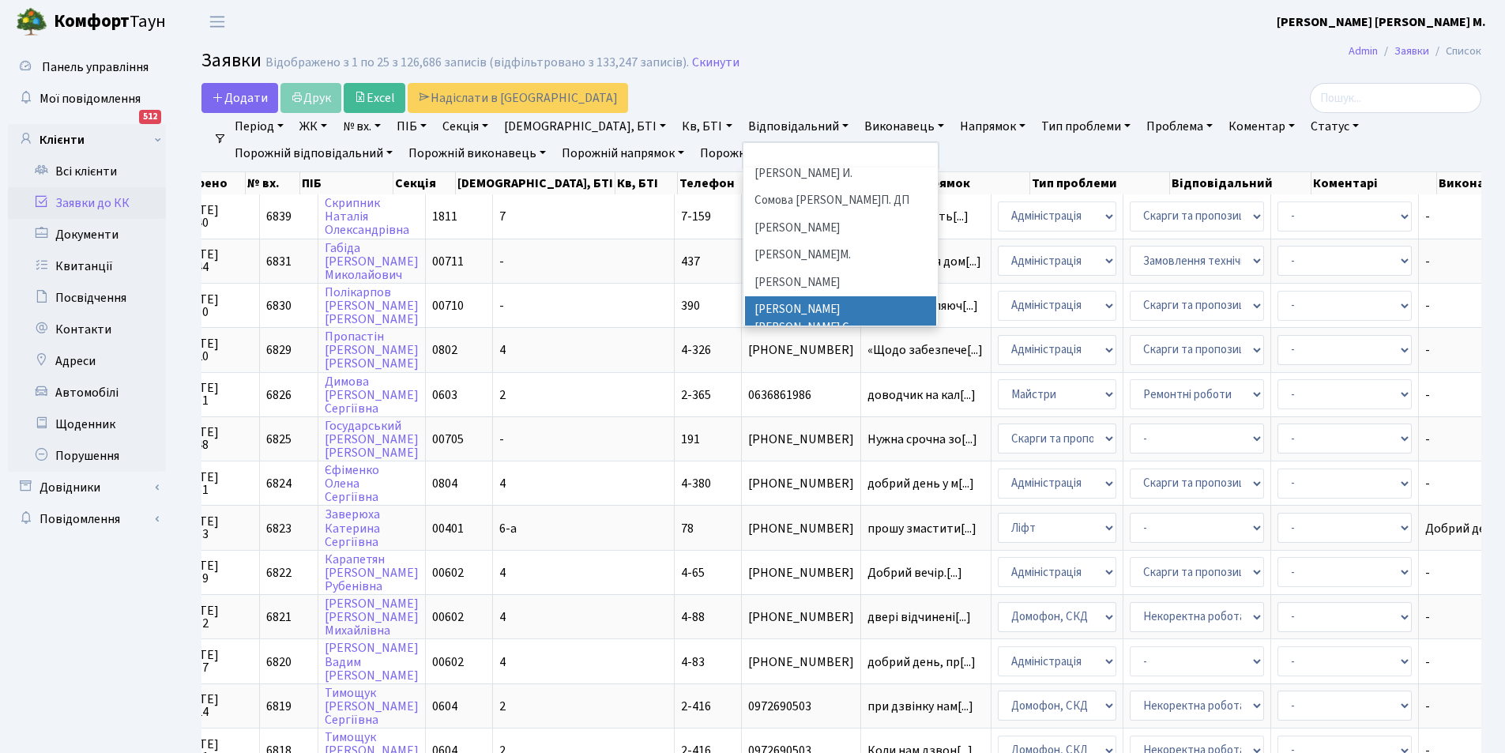
scroll to position [797, 0]
click at [745, 368] on li "[PERSON_NAME]И." at bounding box center [840, 382] width 191 height 28
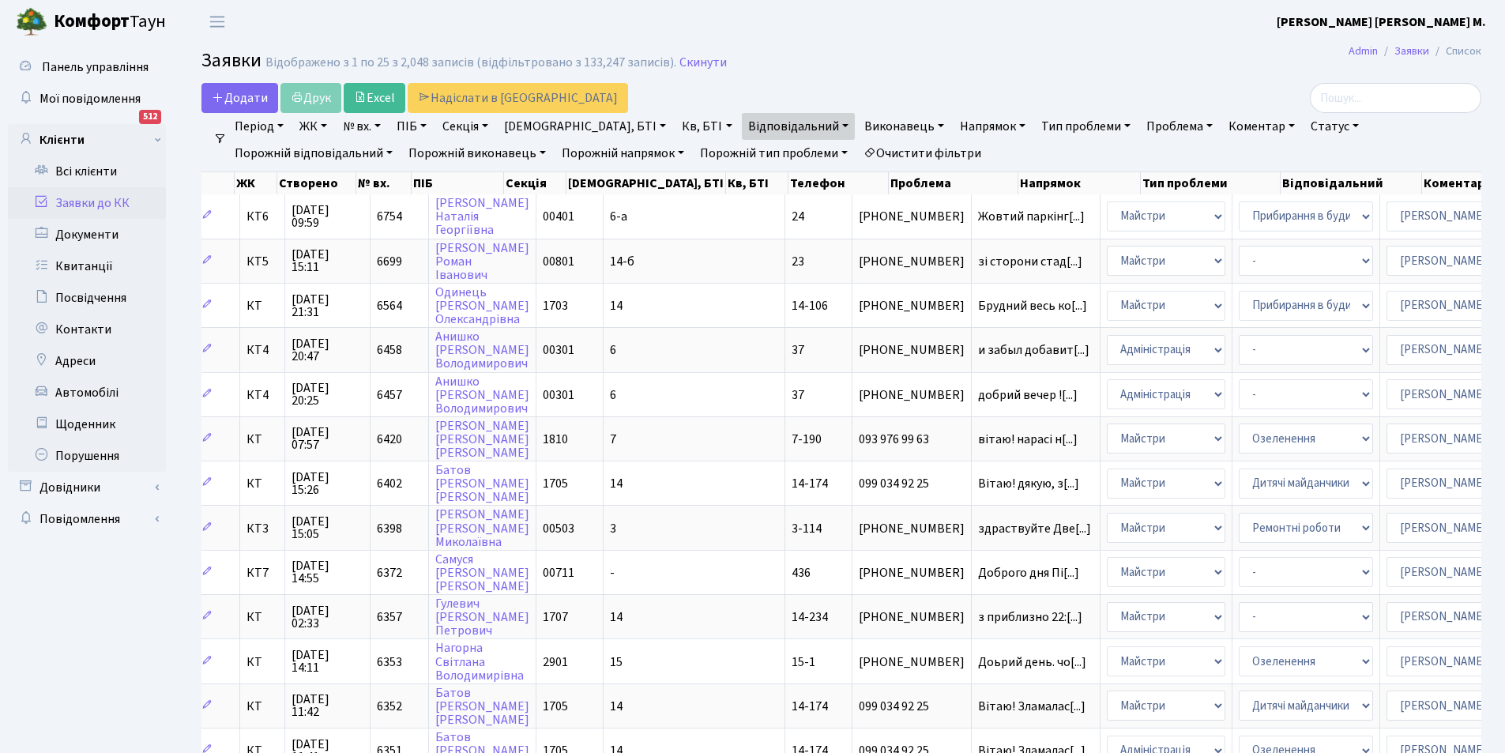
click at [742, 128] on link "Відповідальний" at bounding box center [798, 126] width 113 height 27
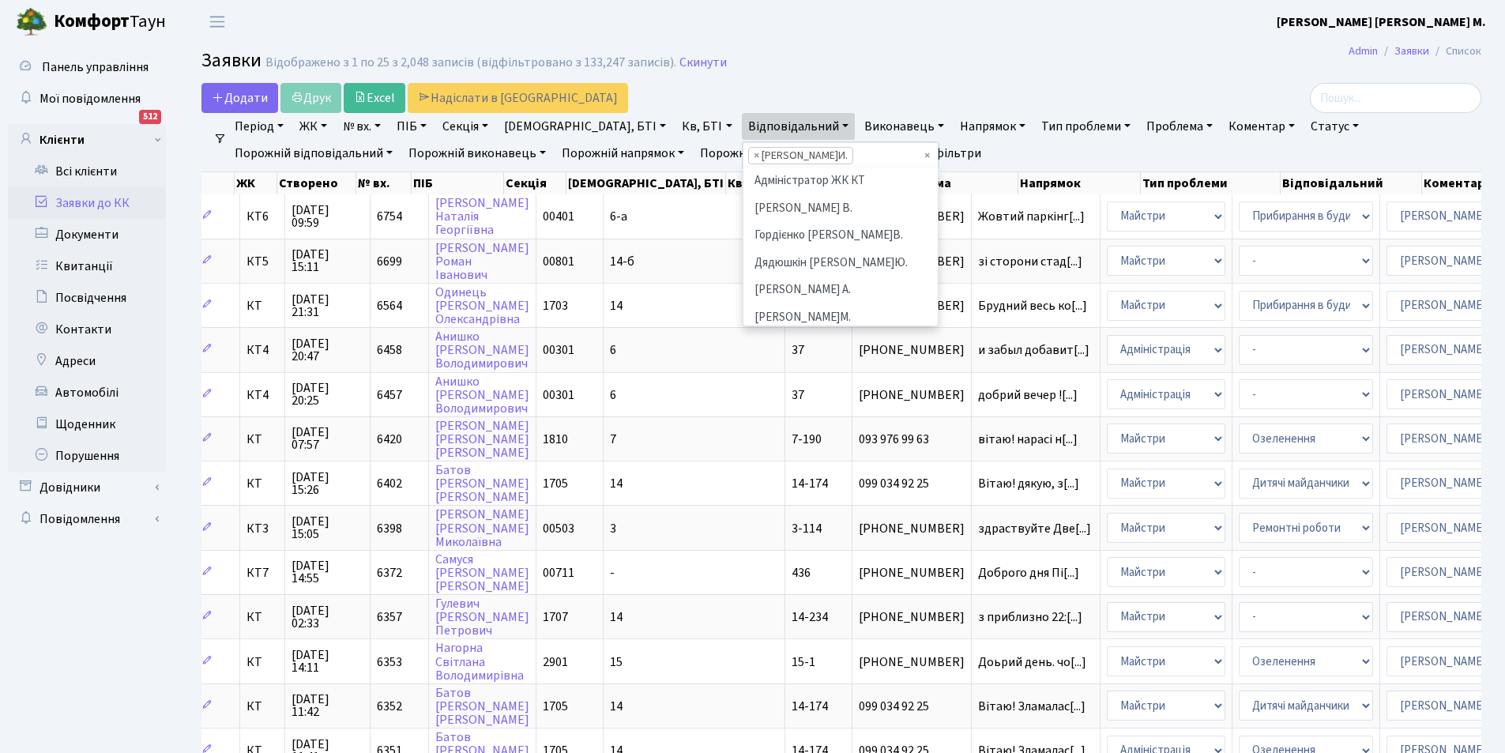
scroll to position [797, 0]
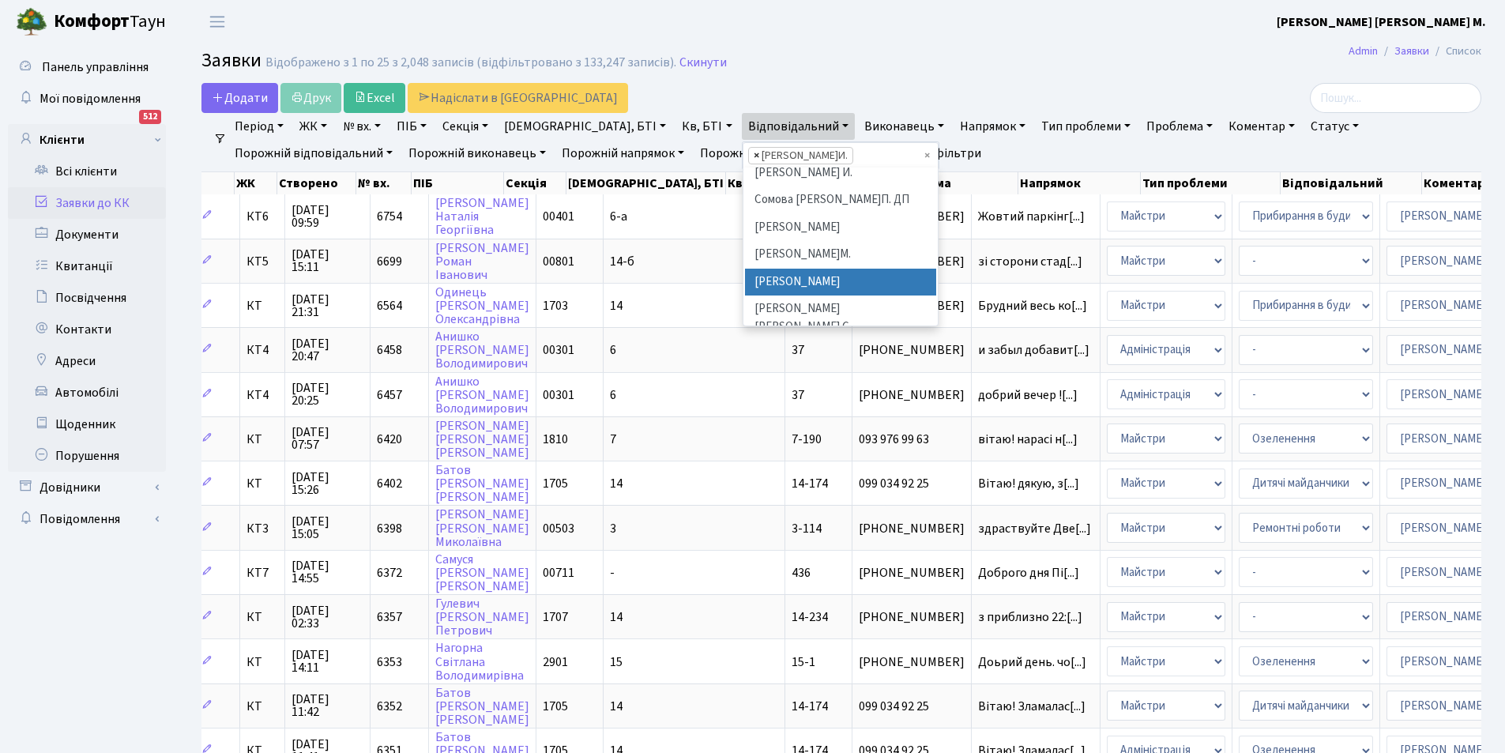
click at [754, 157] on span "×" at bounding box center [757, 156] width 6 height 16
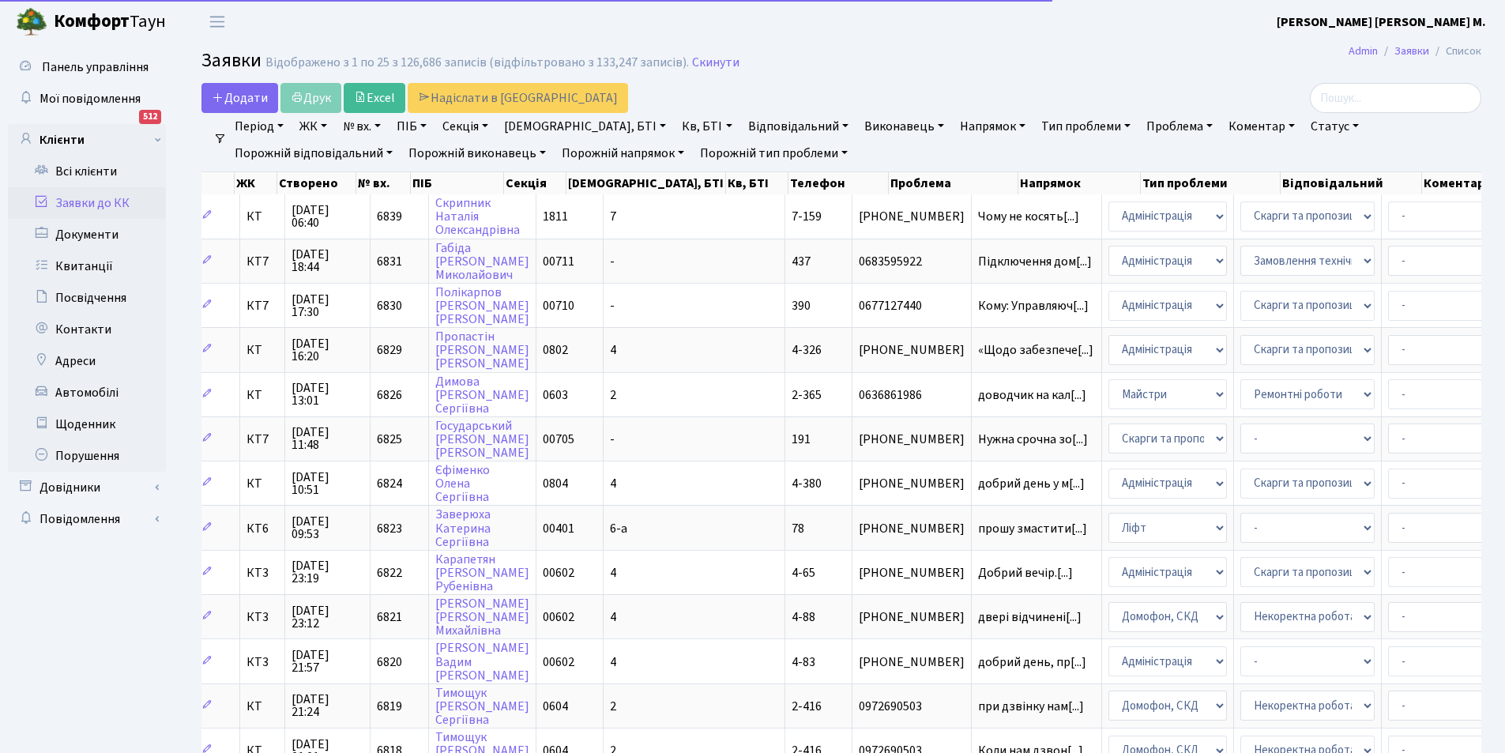
click at [742, 124] on link "Відповідальний" at bounding box center [798, 126] width 113 height 27
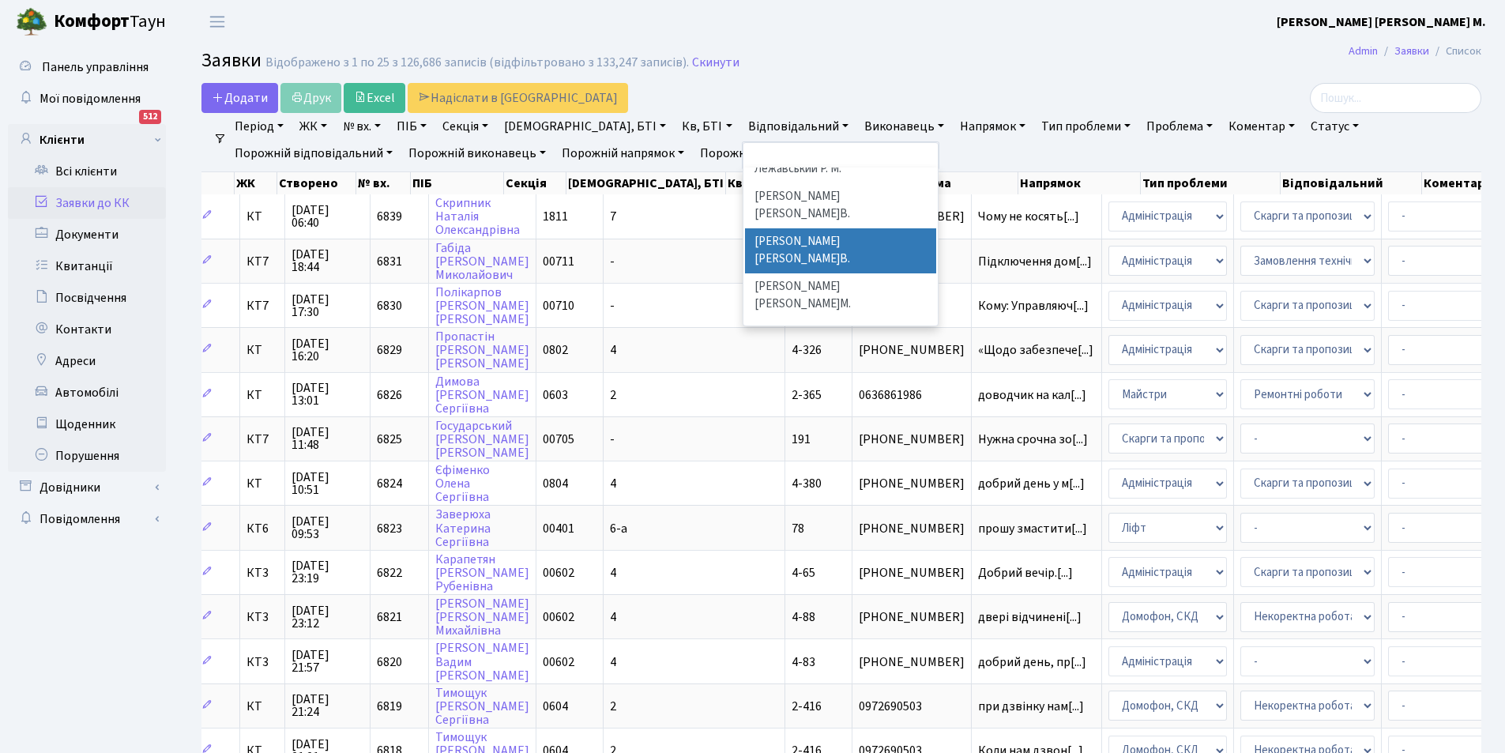
scroll to position [474, 0]
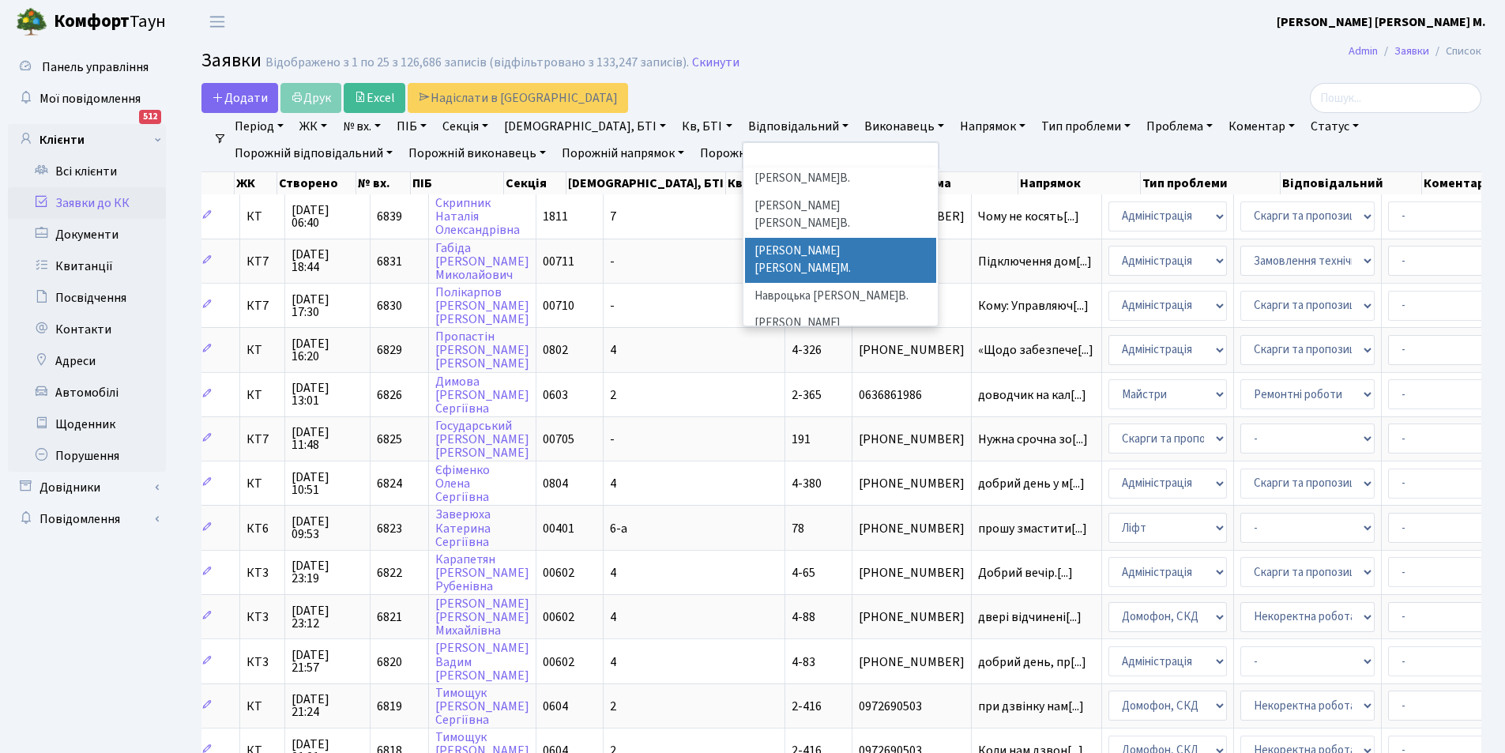
click at [745, 238] on li "[PERSON_NAME] [PERSON_NAME]М." at bounding box center [840, 260] width 191 height 45
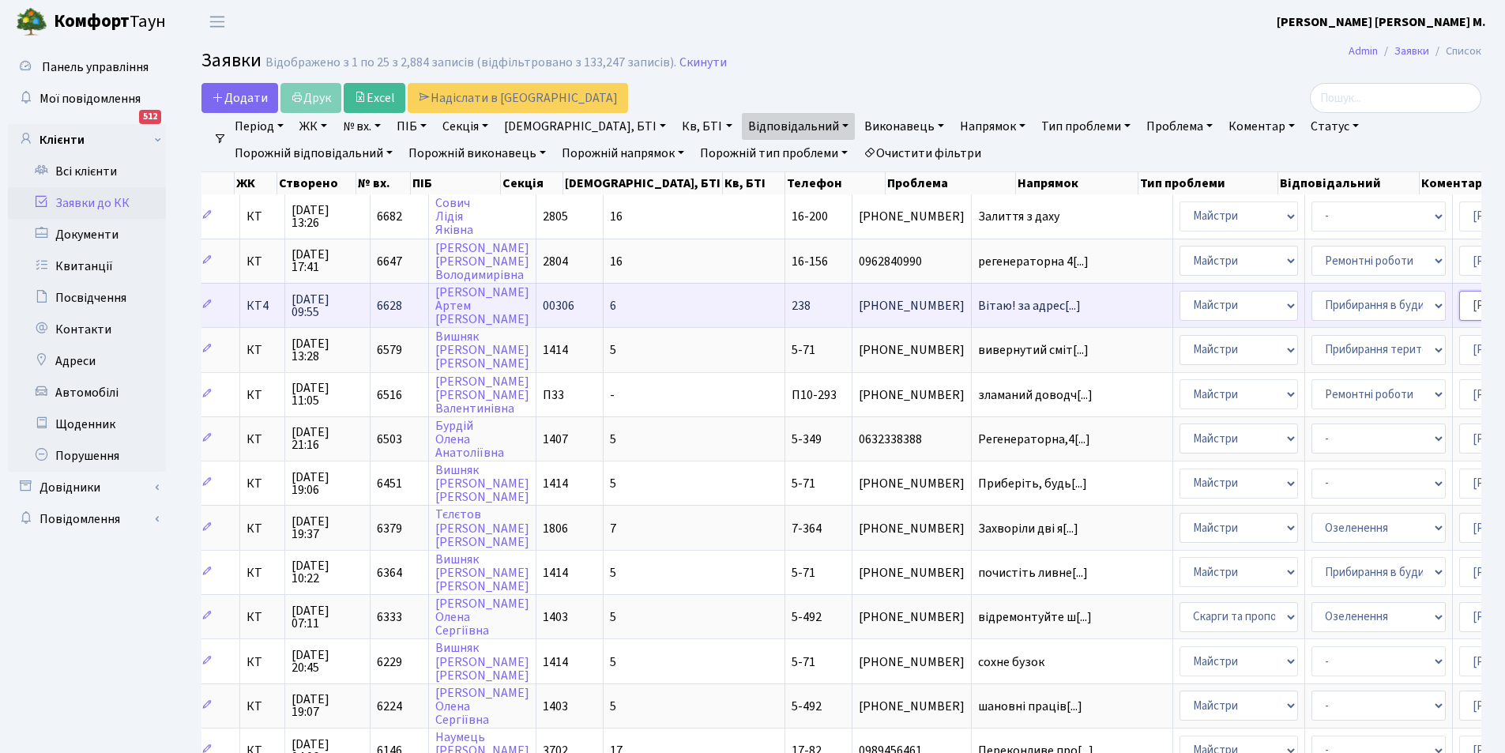
click at [1460, 307] on select "- Адміністратор ЖК КТ [PERSON_NAME] В. [PERSON_NAME] [PERSON_NAME]В. Дядюшкін […" at bounding box center [1527, 306] width 134 height 30
select select "18"
